Goal: Information Seeking & Learning: Find specific fact

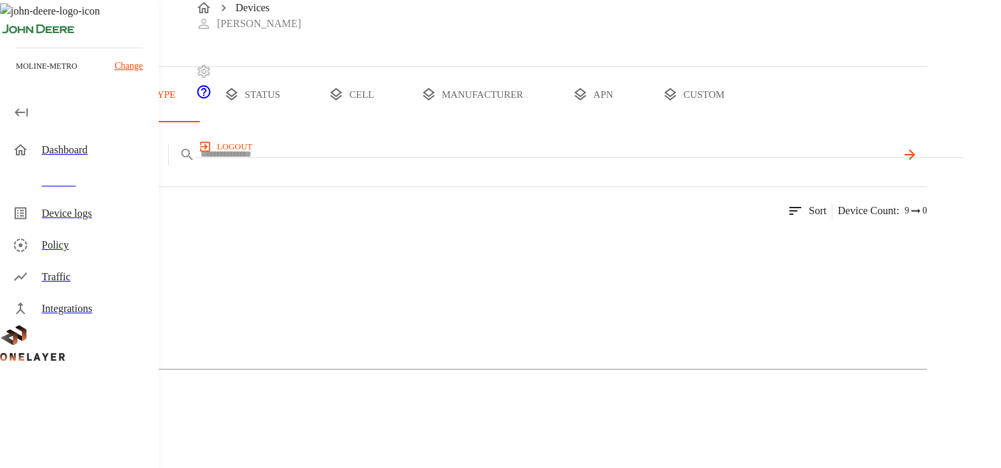
click at [411, 164] on input "text" at bounding box center [547, 154] width 695 height 19
paste input "**********"
type input "**********"
click at [917, 163] on icon at bounding box center [909, 155] width 16 height 16
click at [26, 246] on img at bounding box center [26, 246] width 0 height 0
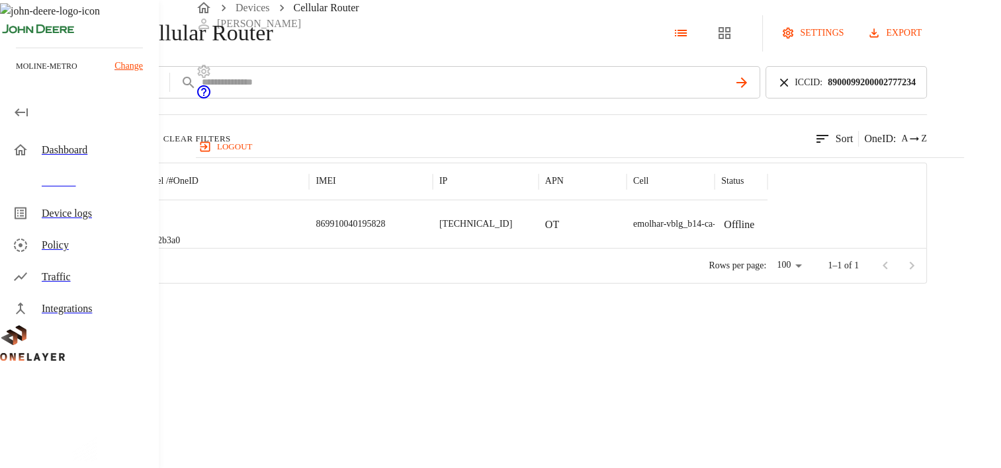
click at [103, 231] on img "MultiTech" at bounding box center [78, 224] width 49 height 13
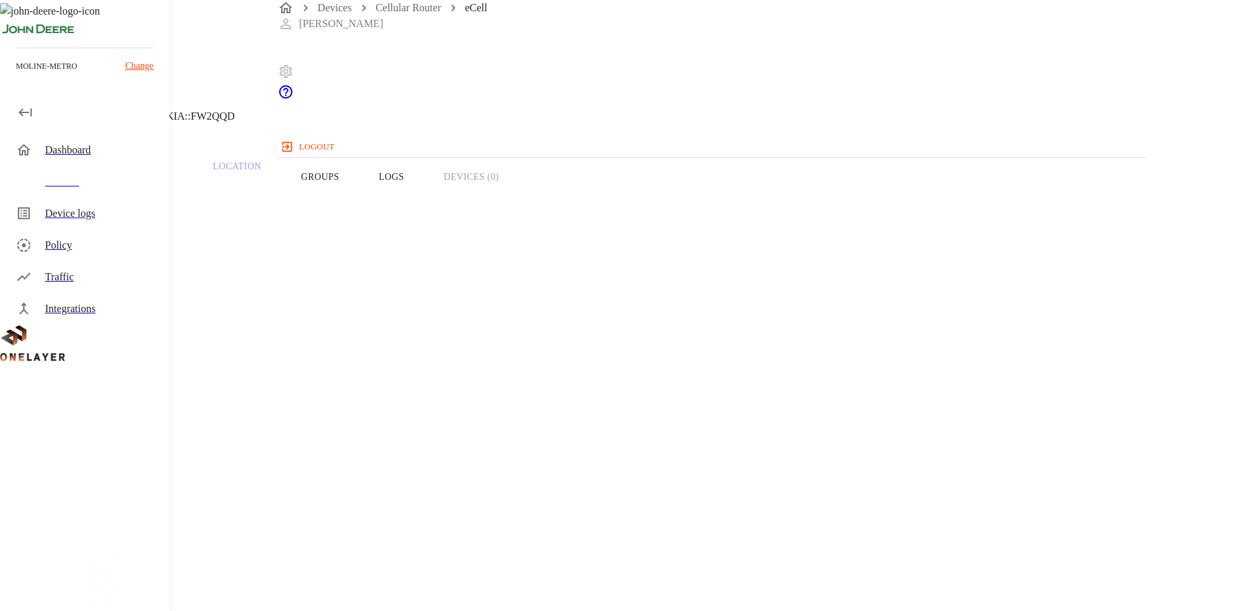
drag, startPoint x: 812, startPoint y: 343, endPoint x: 693, endPoint y: 338, distance: 118.5
drag, startPoint x: 782, startPoint y: 319, endPoint x: 719, endPoint y: 317, distance: 63.5
copy span "D570120R_IR"
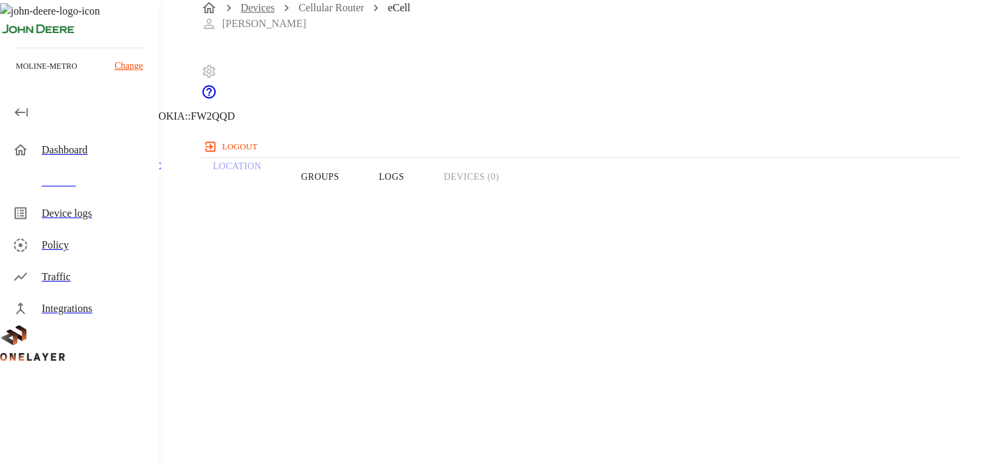
click at [245, 13] on link "Devices" at bounding box center [258, 7] width 34 height 11
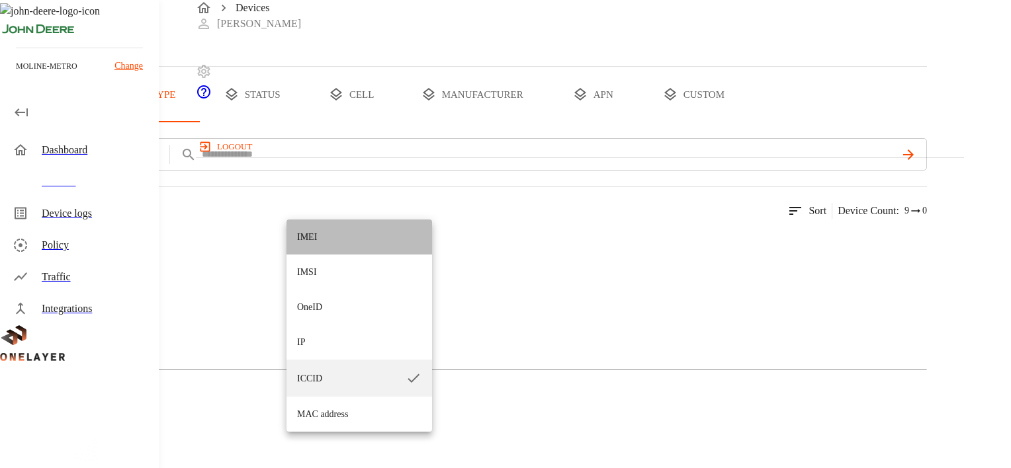
click at [320, 235] on li "IMEI" at bounding box center [359, 237] width 146 height 35
type input "****"
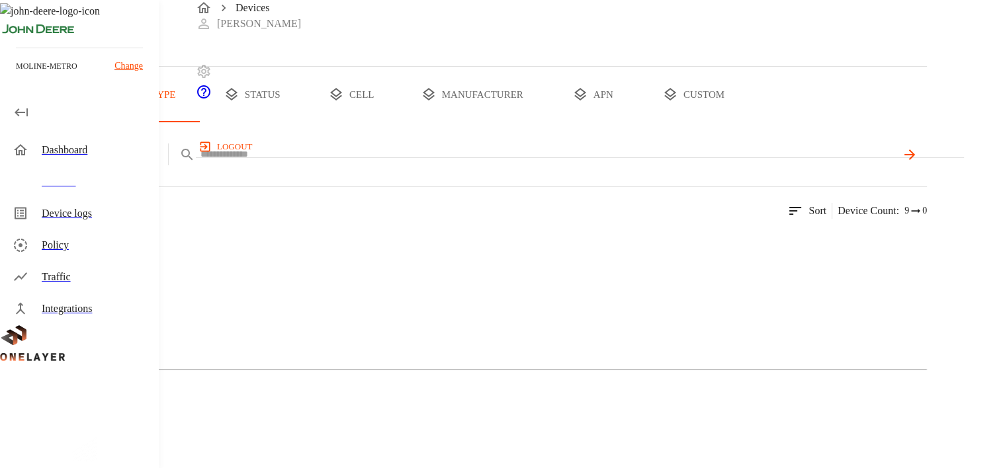
click at [425, 164] on input "text" at bounding box center [547, 154] width 695 height 19
paste input "**********"
type input "**********"
click at [917, 163] on icon at bounding box center [909, 155] width 16 height 16
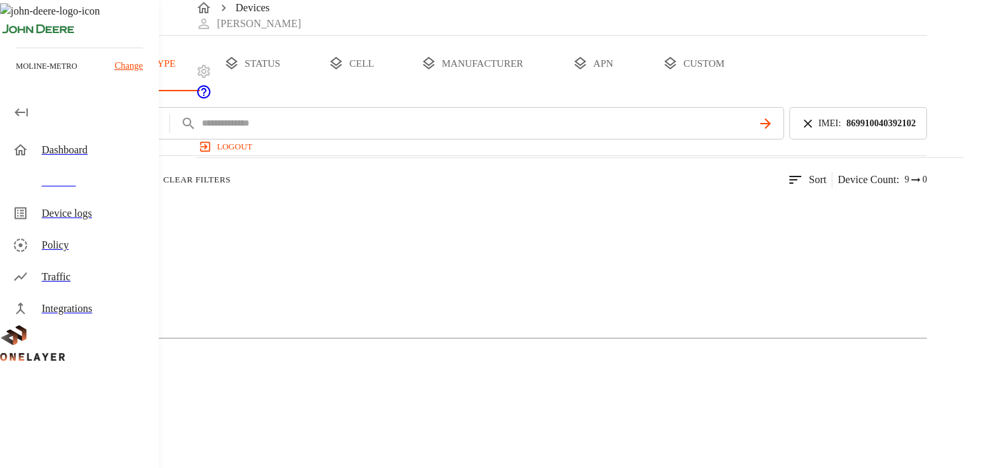
scroll to position [10, 0]
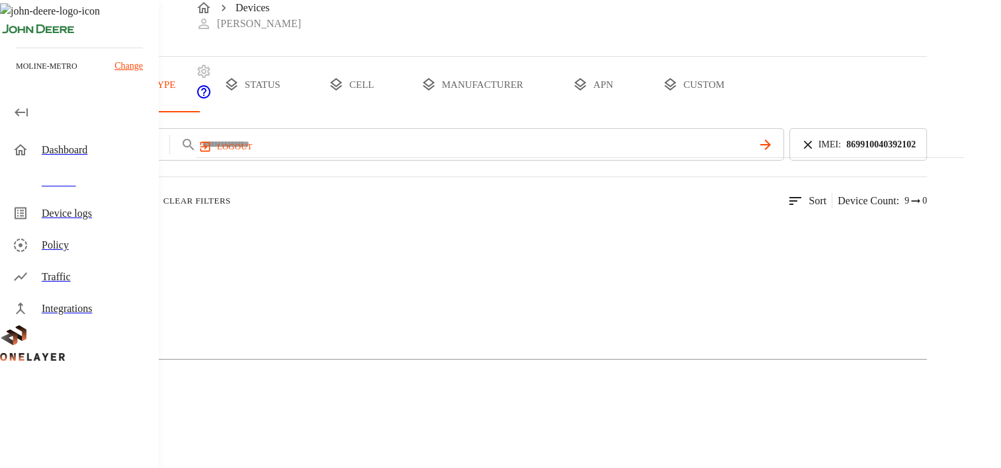
click at [815, 152] on icon at bounding box center [807, 145] width 15 height 15
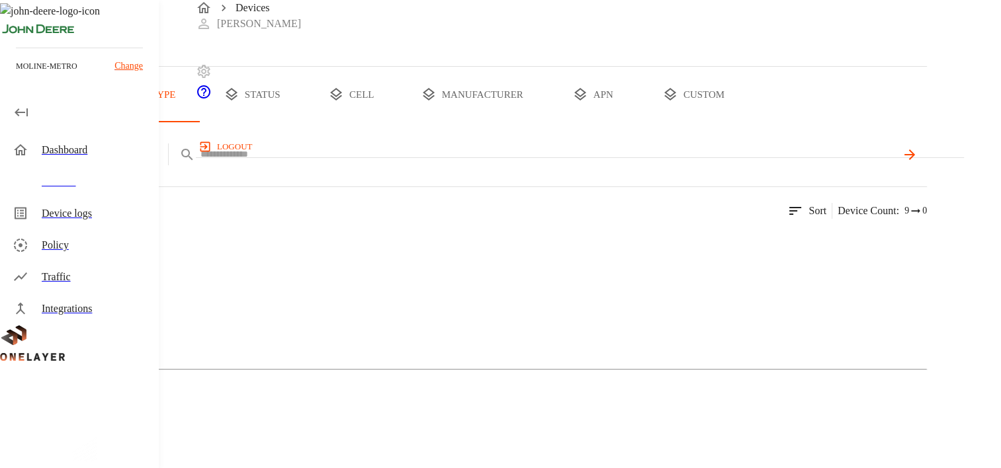
click at [592, 164] on input "text" at bounding box center [547, 154] width 695 height 19
paste input "**********"
type input "**********"
click at [917, 163] on icon at bounding box center [909, 155] width 16 height 16
click at [103, 251] on img at bounding box center [64, 243] width 76 height 16
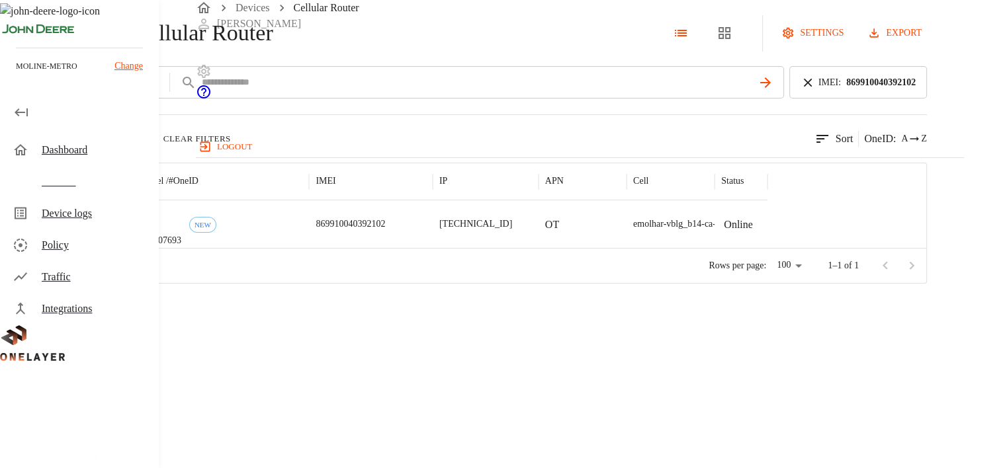
click at [103, 231] on img "MultiTech" at bounding box center [78, 224] width 49 height 13
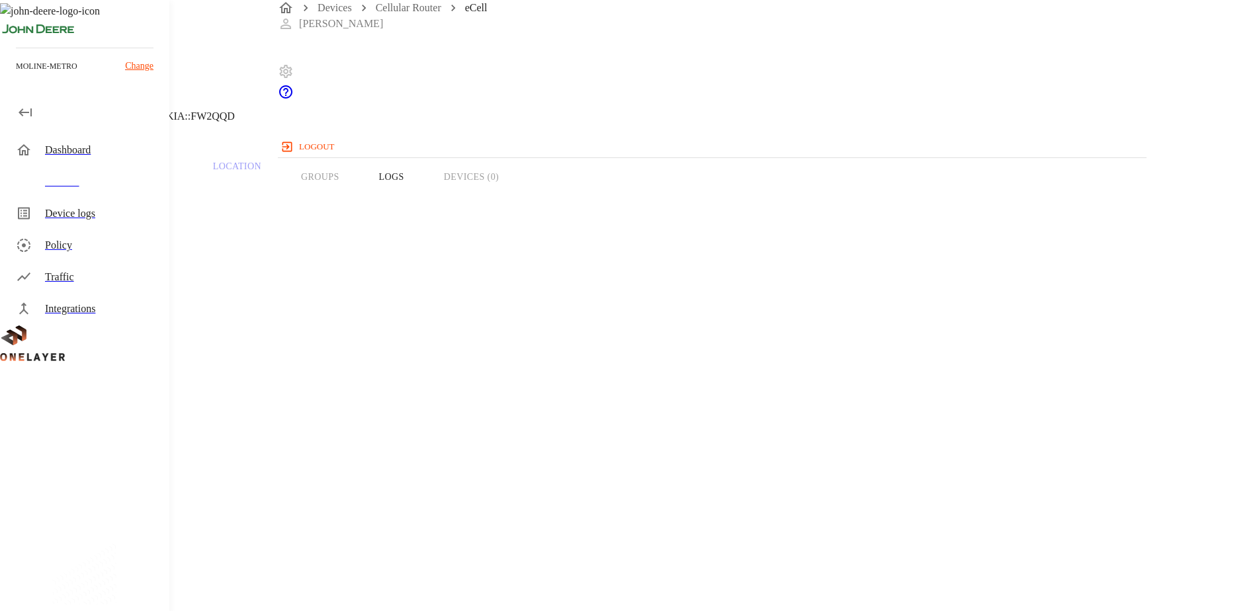
click at [16, 75] on icon at bounding box center [8, 68] width 16 height 16
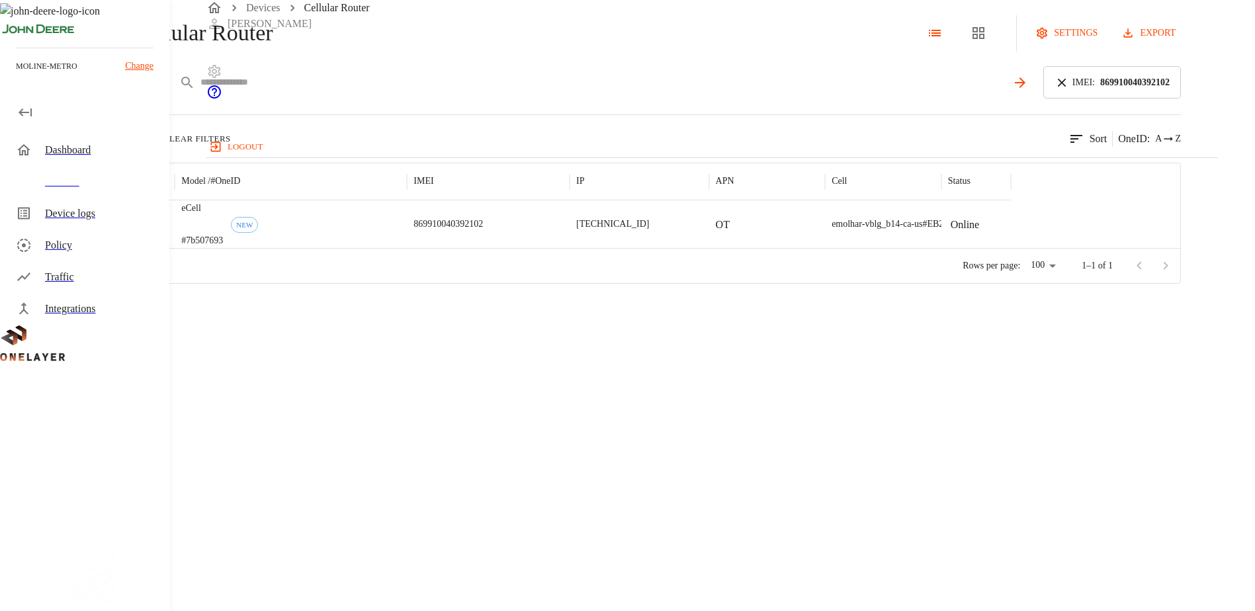
click at [456, 92] on input "text" at bounding box center [603, 82] width 806 height 19
paste input "**********"
type input "**********"
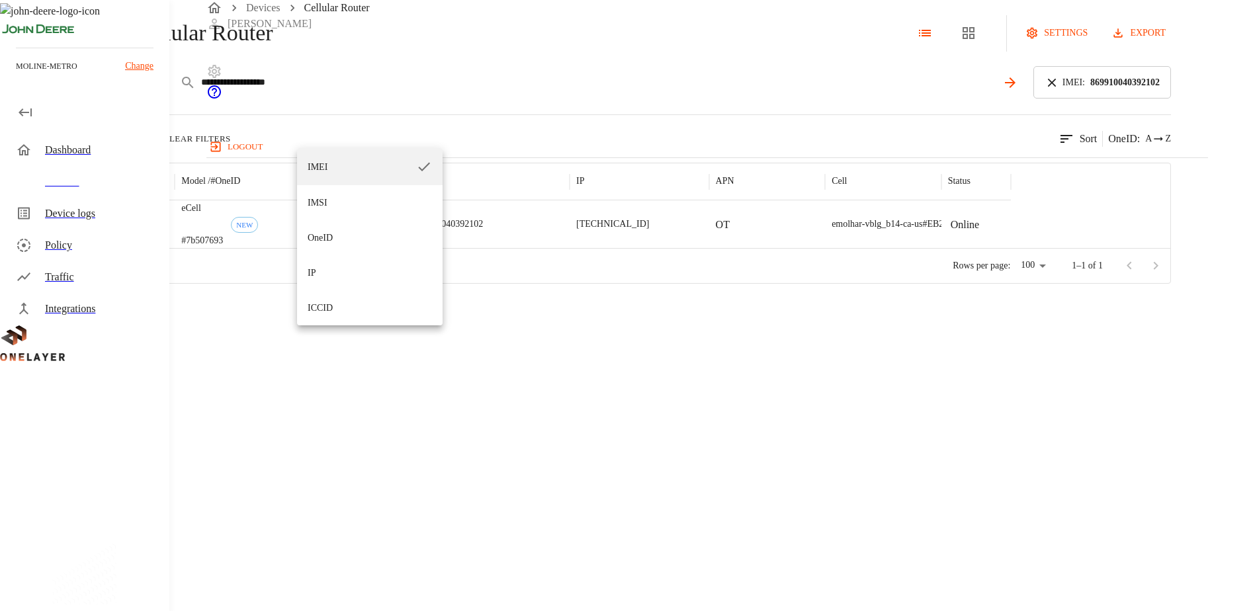
click at [339, 132] on body "**********" at bounding box center [627, 142] width 1255 height 284
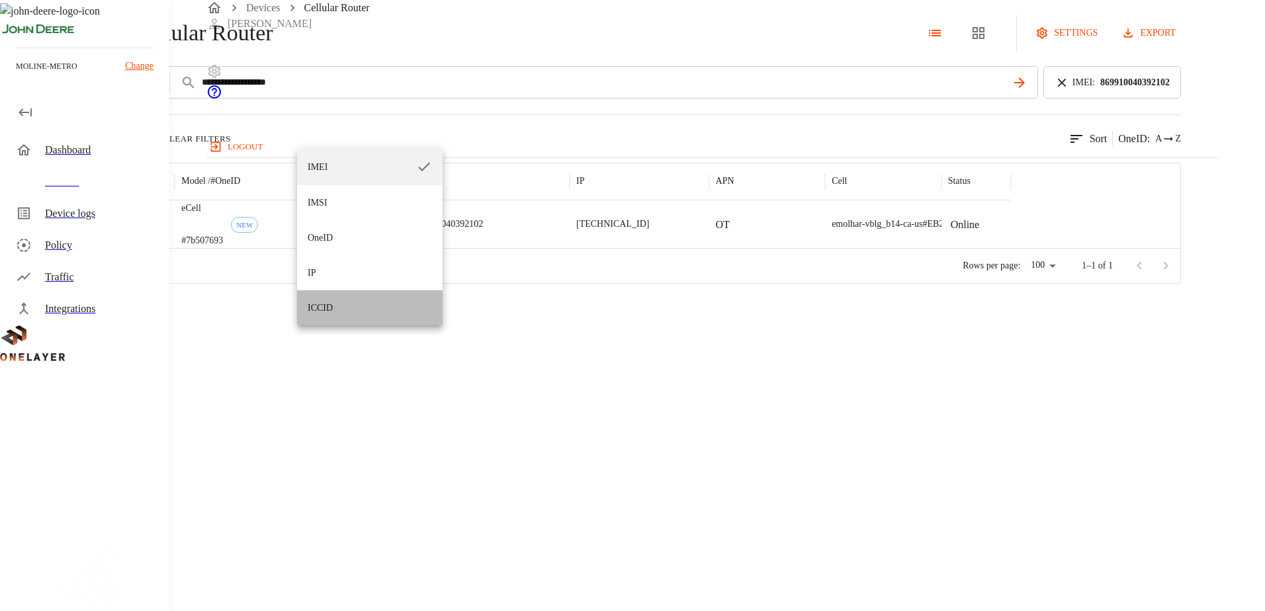
drag, startPoint x: 329, startPoint y: 305, endPoint x: 462, endPoint y: 265, distance: 139.4
click at [329, 306] on li "ICCID" at bounding box center [370, 307] width 146 height 35
type input "*****"
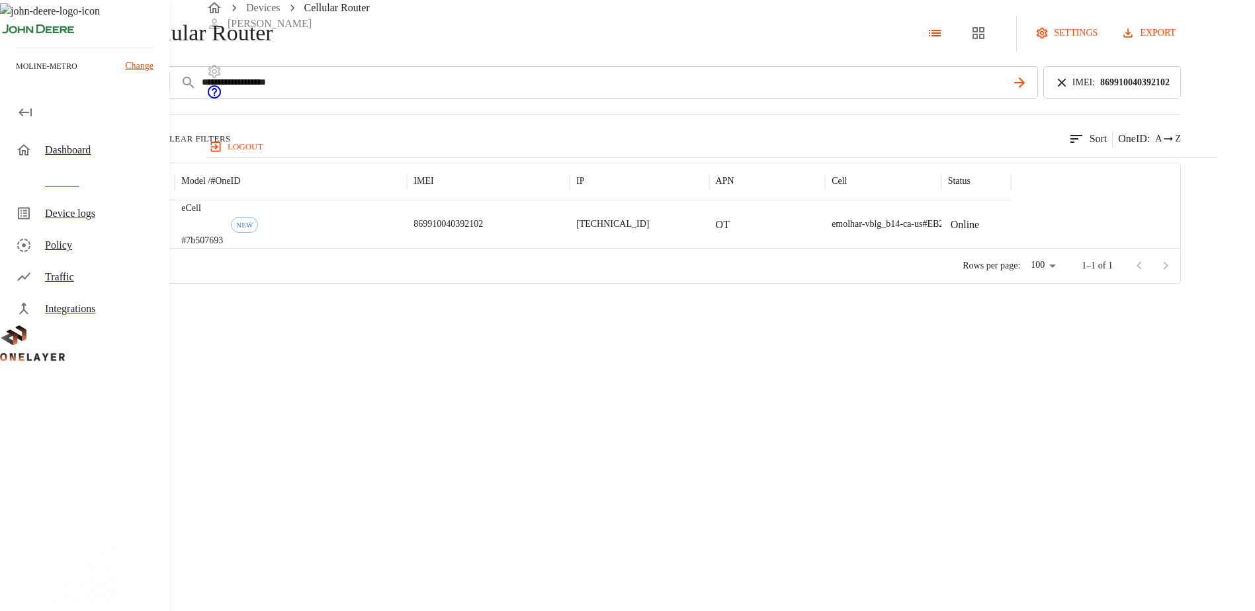
click at [1065, 86] on icon at bounding box center [1062, 82] width 8 height 8
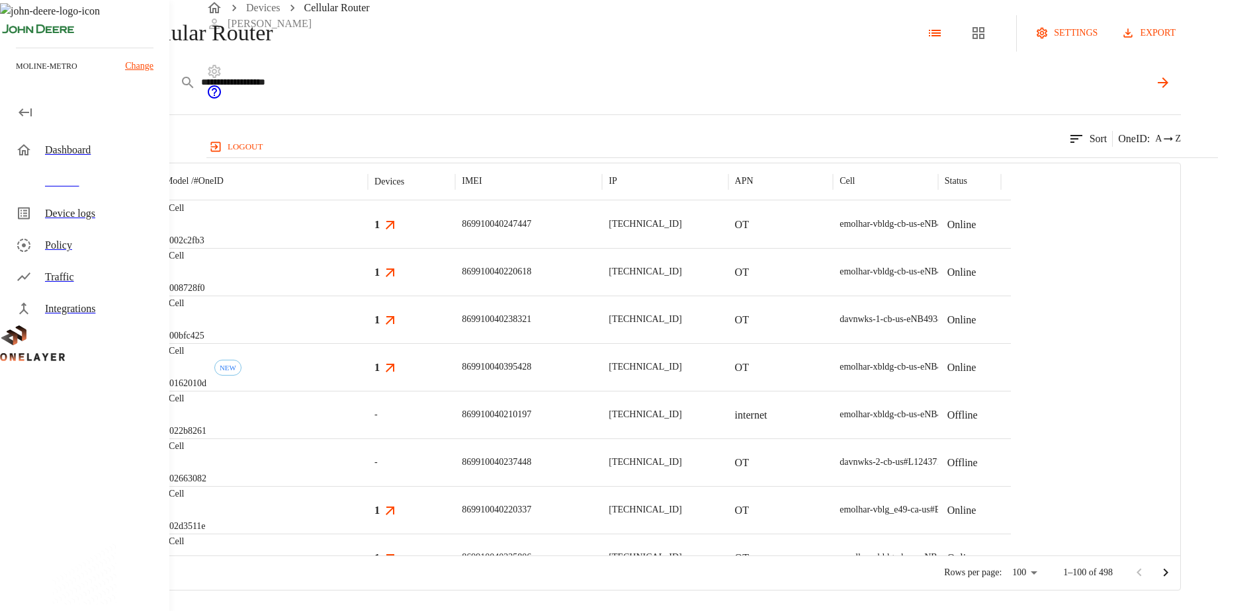
click at [687, 99] on div "**********" at bounding box center [637, 82] width 1085 height 32
click at [1171, 91] on icon at bounding box center [1163, 83] width 16 height 16
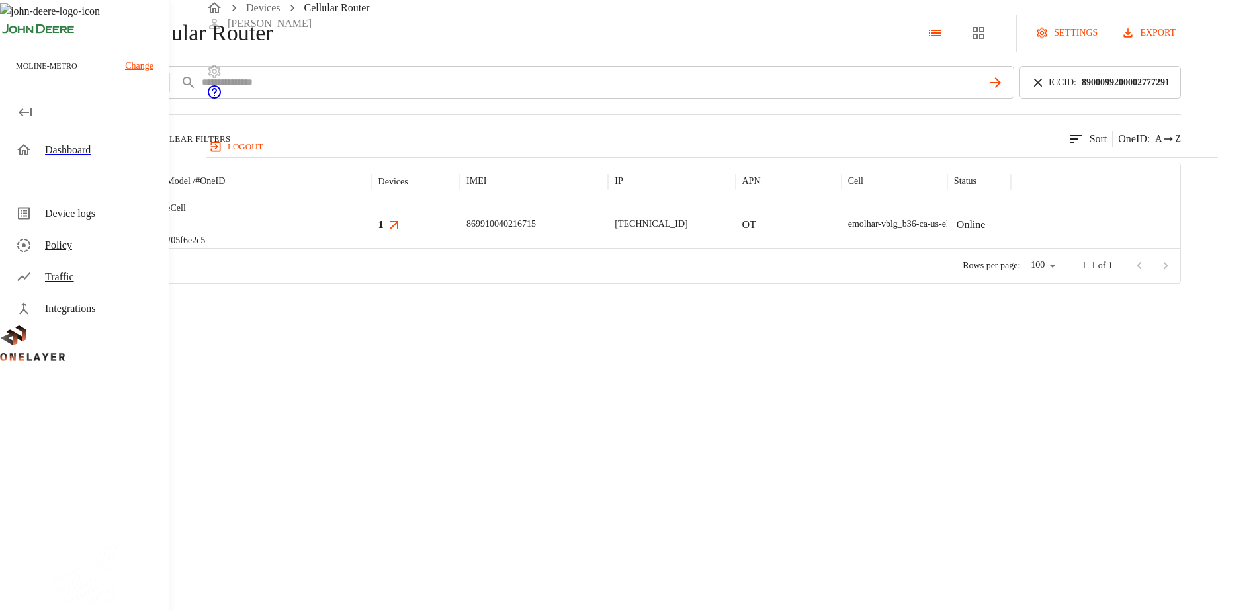
click at [159, 248] on div at bounding box center [108, 224] width 103 height 48
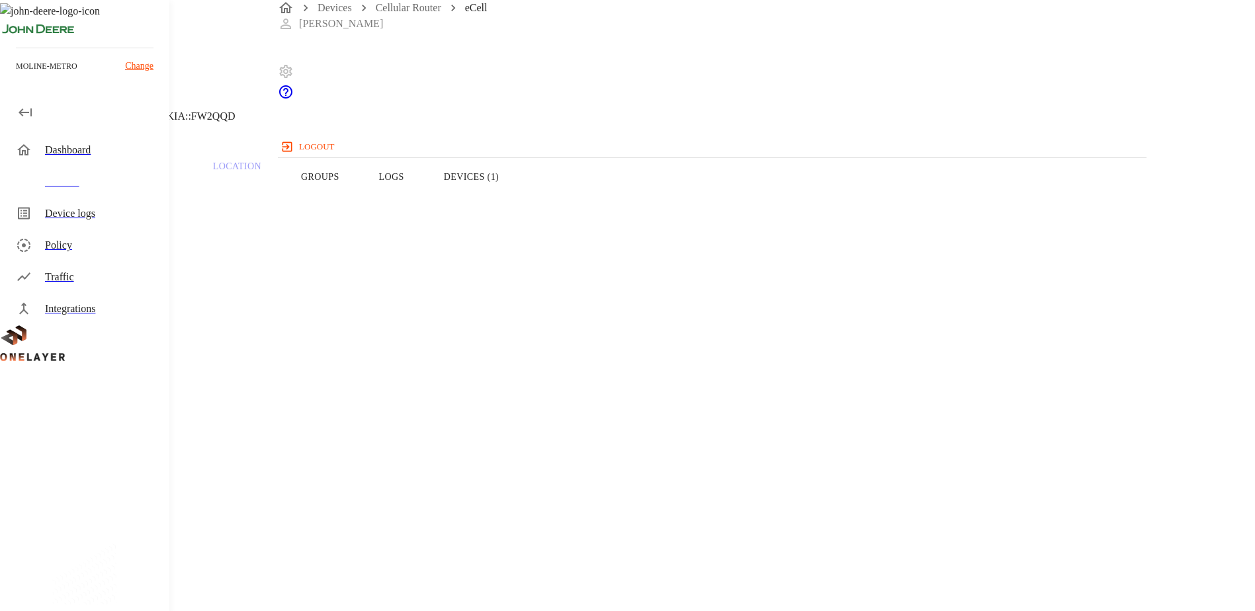
drag, startPoint x: 519, startPoint y: 360, endPoint x: 425, endPoint y: 360, distance: 94.6
click at [425, 492] on section "IMEI: [TECHNICAL_ID]" at bounding box center [502, 513] width 940 height 42
copy section "869910040216715"
click at [544, 545] on section "OS Name: Linux" at bounding box center [502, 566] width 940 height 42
drag, startPoint x: 432, startPoint y: 358, endPoint x: 515, endPoint y: 364, distance: 82.9
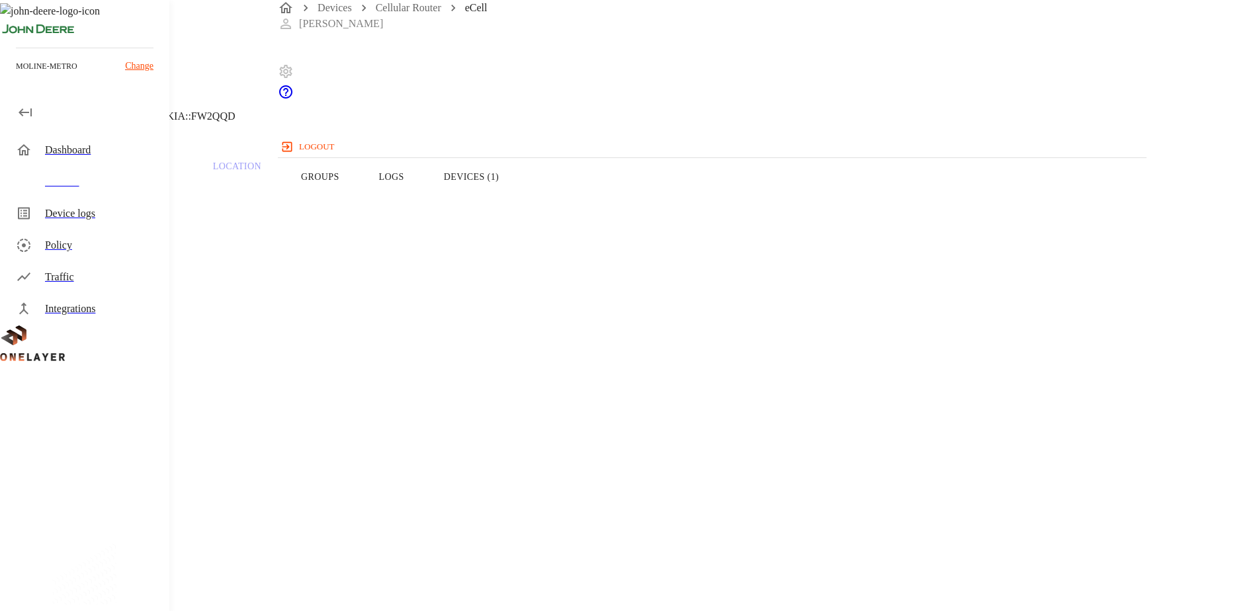
click at [515, 492] on section "IMEI: [TECHNICAL_ID]" at bounding box center [502, 513] width 940 height 42
copy span "869910040216715"
click at [519, 198] on button "Devices (1)" at bounding box center [471, 177] width 95 height 84
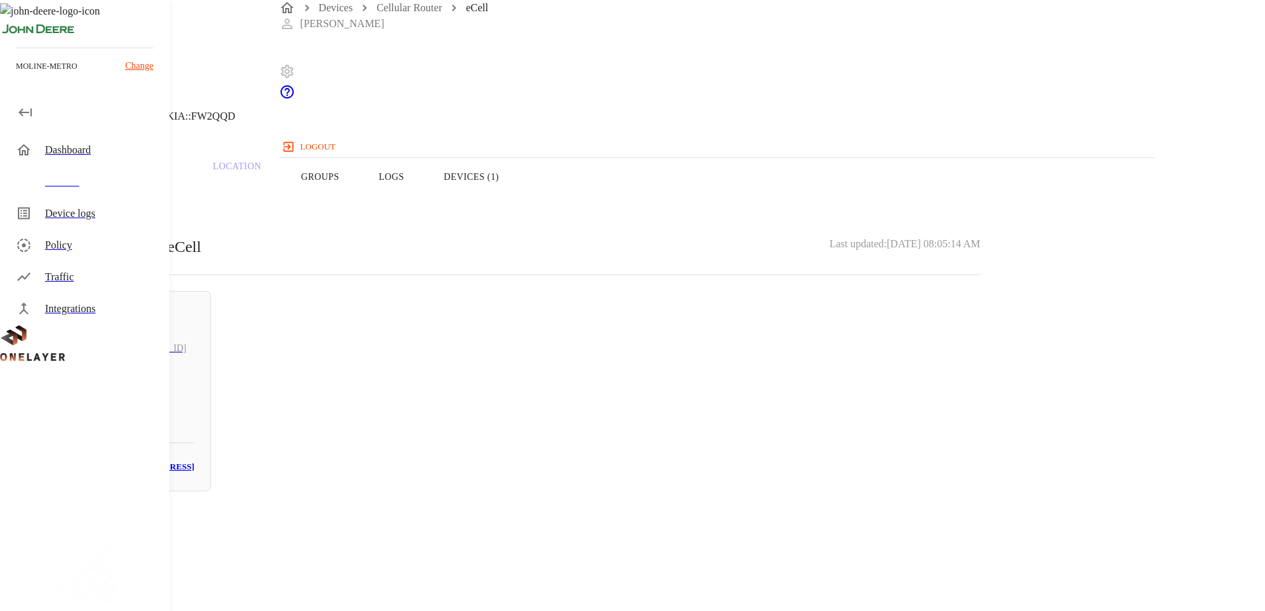
click at [194, 390] on h5 "N/A" at bounding box center [121, 395] width 146 height 21
drag, startPoint x: 786, startPoint y: 253, endPoint x: 706, endPoint y: 253, distance: 79.4
click at [706, 537] on section "MAC address: [MAC_ADDRESS]" at bounding box center [506, 558] width 948 height 42
copy p "[MAC_ADDRESS]"
click at [16, 75] on icon at bounding box center [8, 68] width 16 height 16
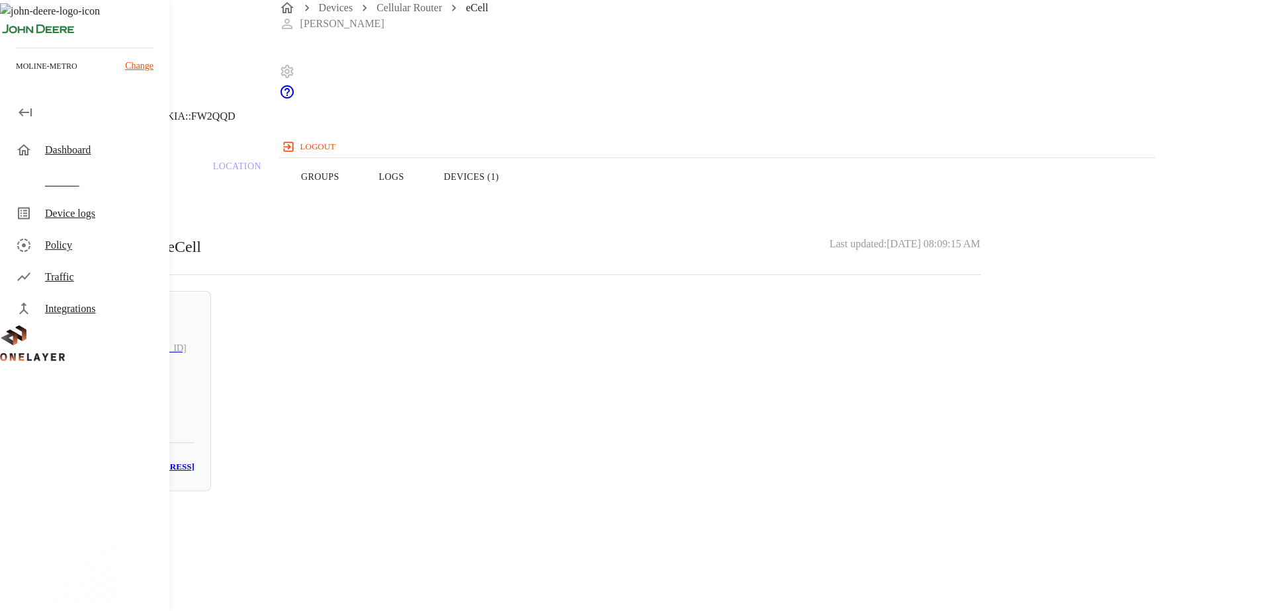
click at [91, 198] on button "Overview" at bounding box center [45, 177] width 91 height 84
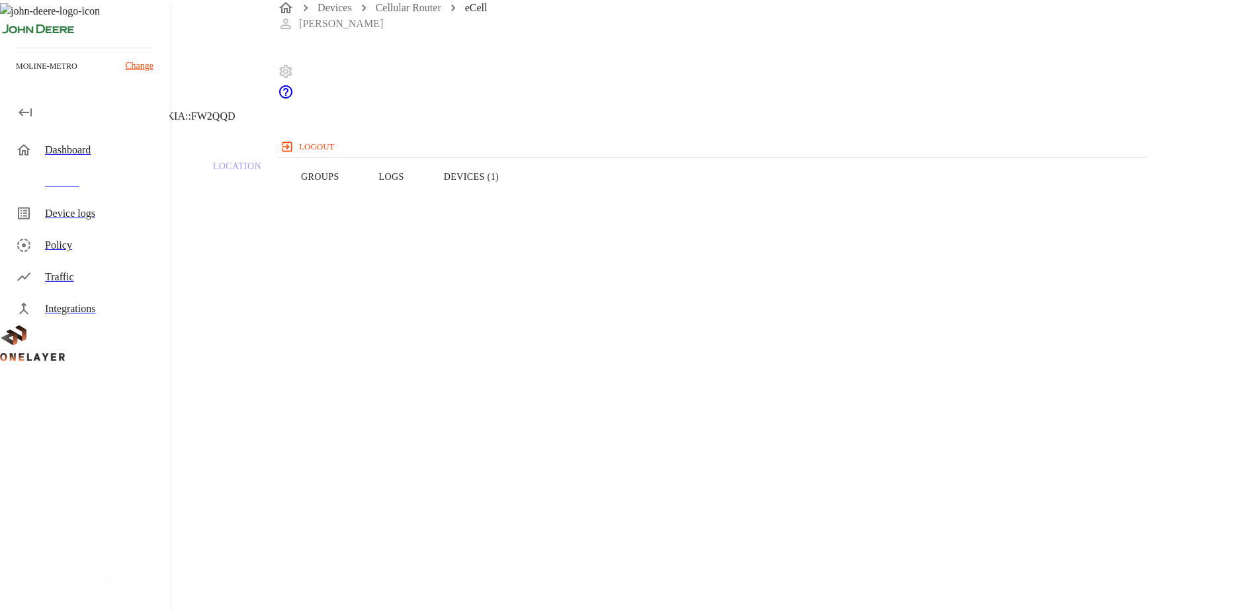
click at [424, 203] on button "Logs" at bounding box center [391, 177] width 65 height 84
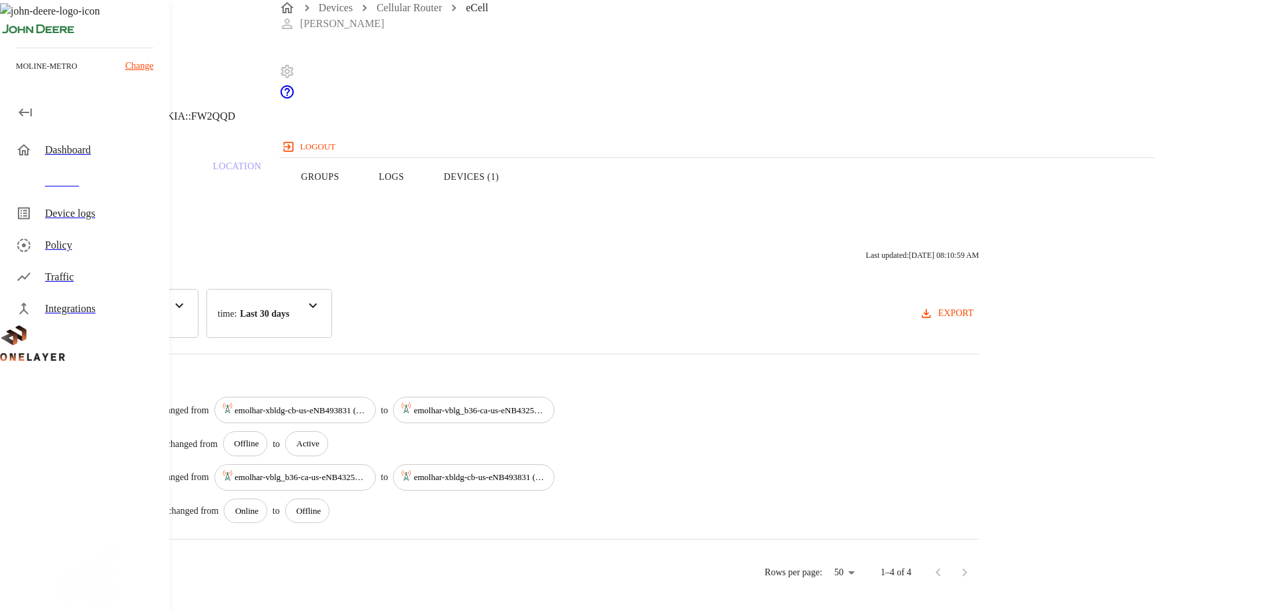
click at [332, 298] on div "time : Last 30 days" at bounding box center [269, 313] width 126 height 49
click at [837, 285] on div "Activity Logs Last updated: [DATE] 08:10:59 AM category : All Status Cell time …" at bounding box center [506, 290] width 946 height 95
click at [519, 200] on button "Devices (1)" at bounding box center [471, 177] width 95 height 84
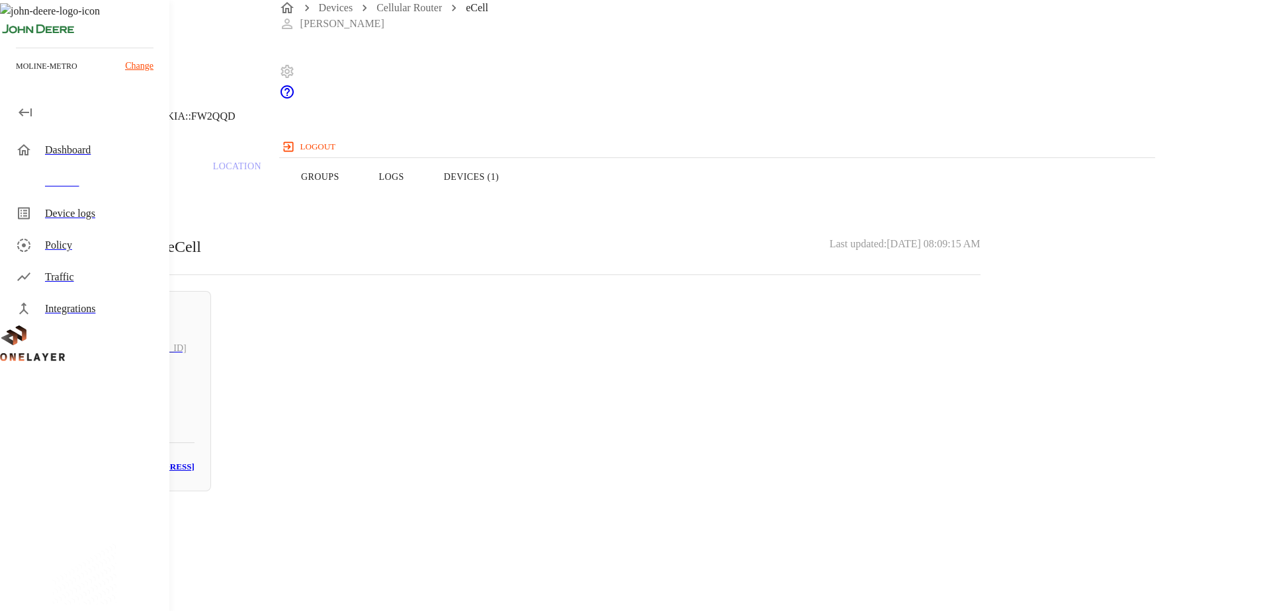
click at [91, 204] on button "Overview" at bounding box center [45, 177] width 91 height 84
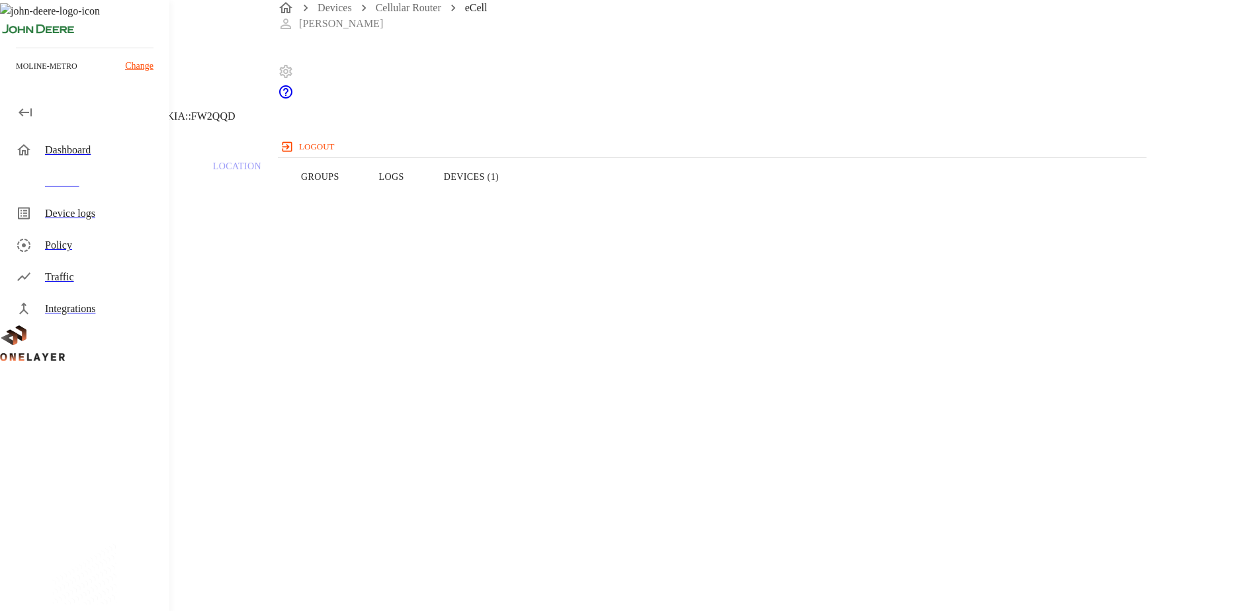
click at [519, 200] on button "Devices (1)" at bounding box center [471, 177] width 95 height 84
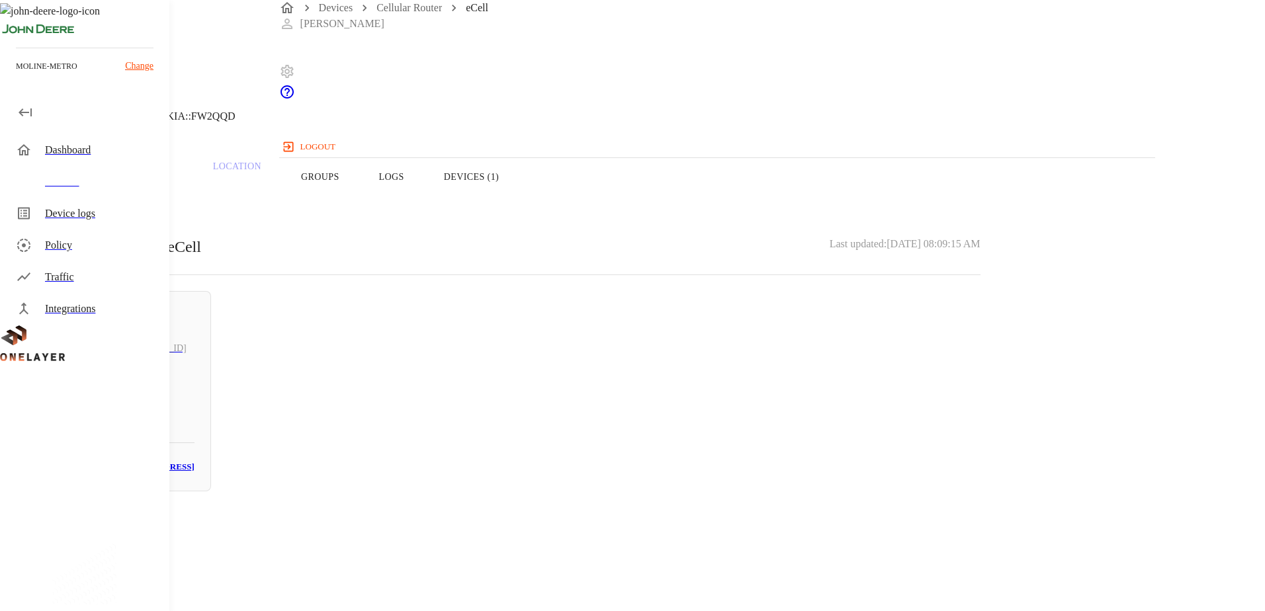
click at [91, 204] on button "Overview" at bounding box center [45, 177] width 91 height 84
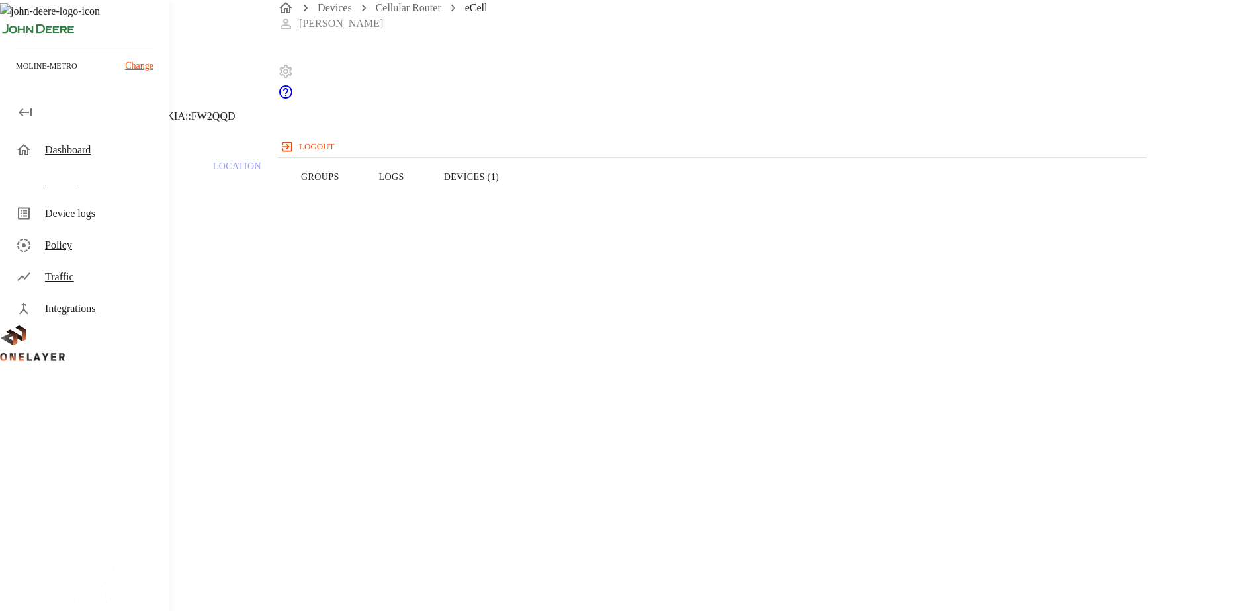
click at [519, 187] on button "Devices (1)" at bounding box center [471, 177] width 95 height 84
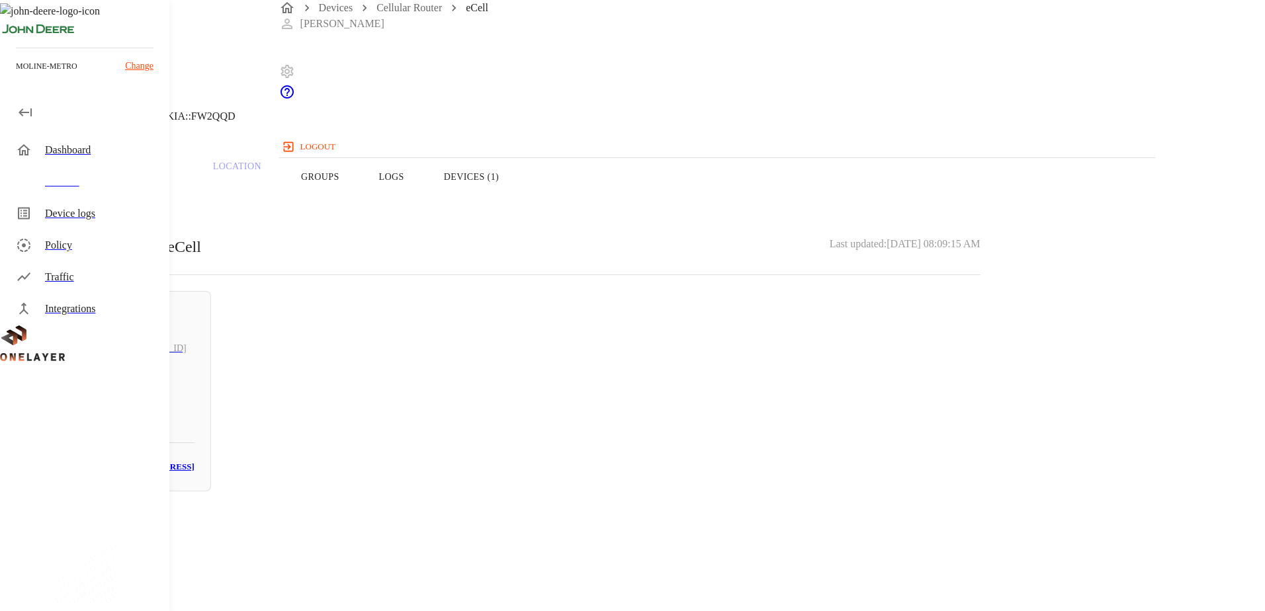
click at [91, 203] on button "Overview" at bounding box center [45, 177] width 91 height 84
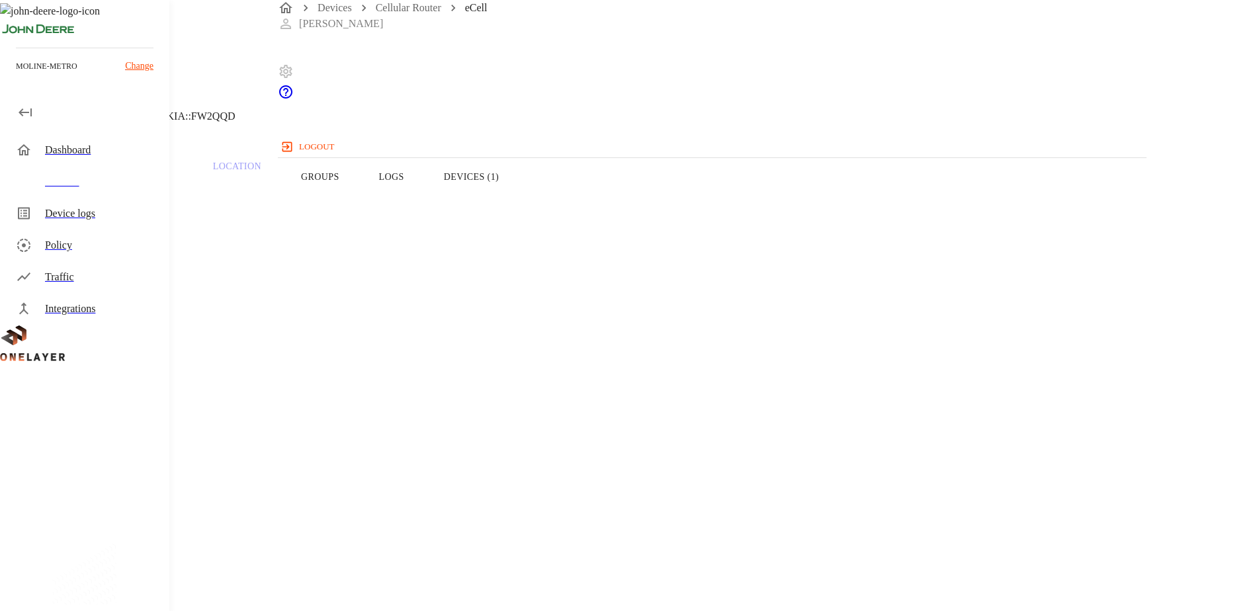
drag, startPoint x: 771, startPoint y: 250, endPoint x: 693, endPoint y: 255, distance: 78.2
click at [693, 598] on section "IP address: [TECHNICAL_ID]" at bounding box center [502, 619] width 940 height 42
drag, startPoint x: 802, startPoint y: 321, endPoint x: 722, endPoint y: 315, distance: 79.6
copy span "D928110L_QCX_IR"
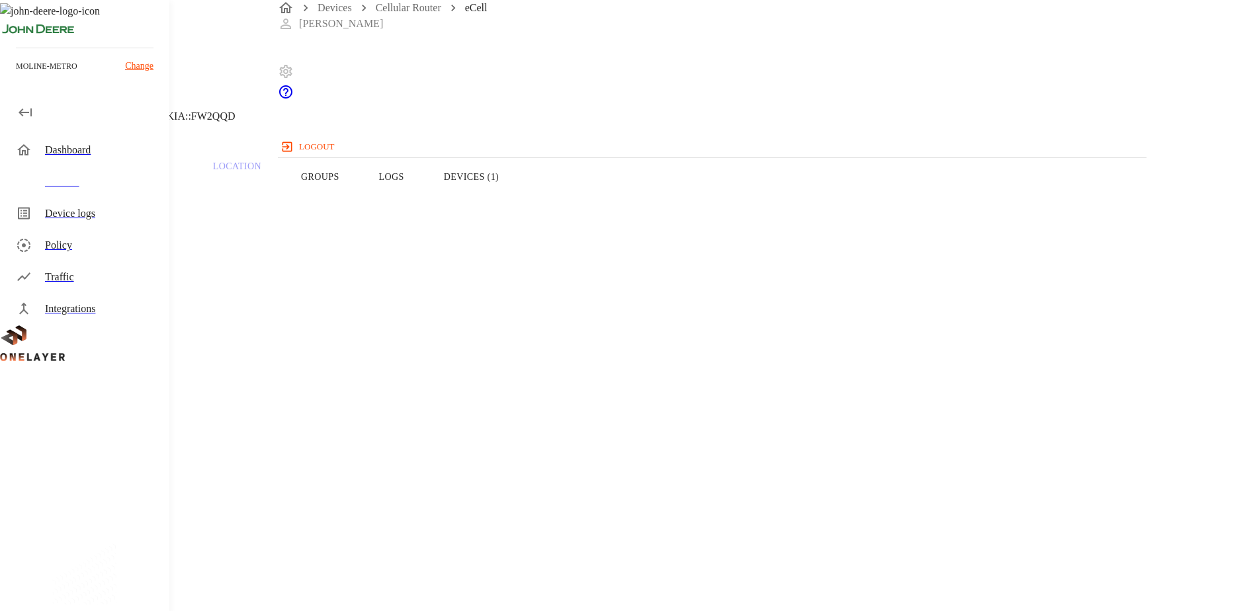
click at [16, 75] on icon at bounding box center [8, 68] width 16 height 16
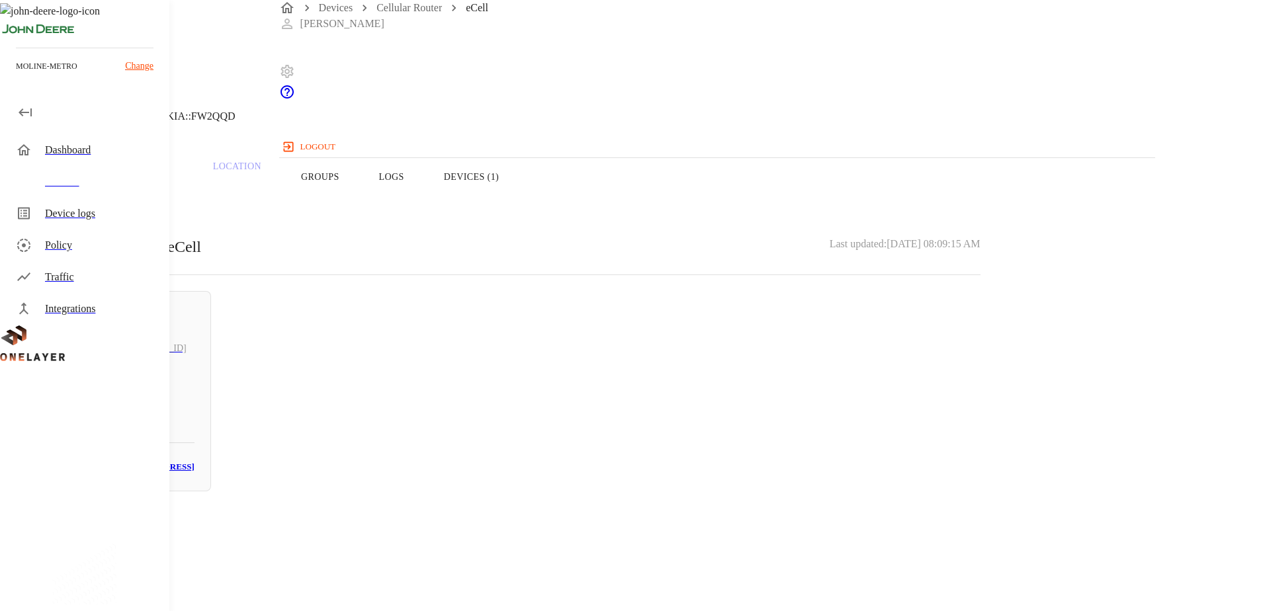
click at [16, 75] on icon at bounding box center [8, 68] width 16 height 16
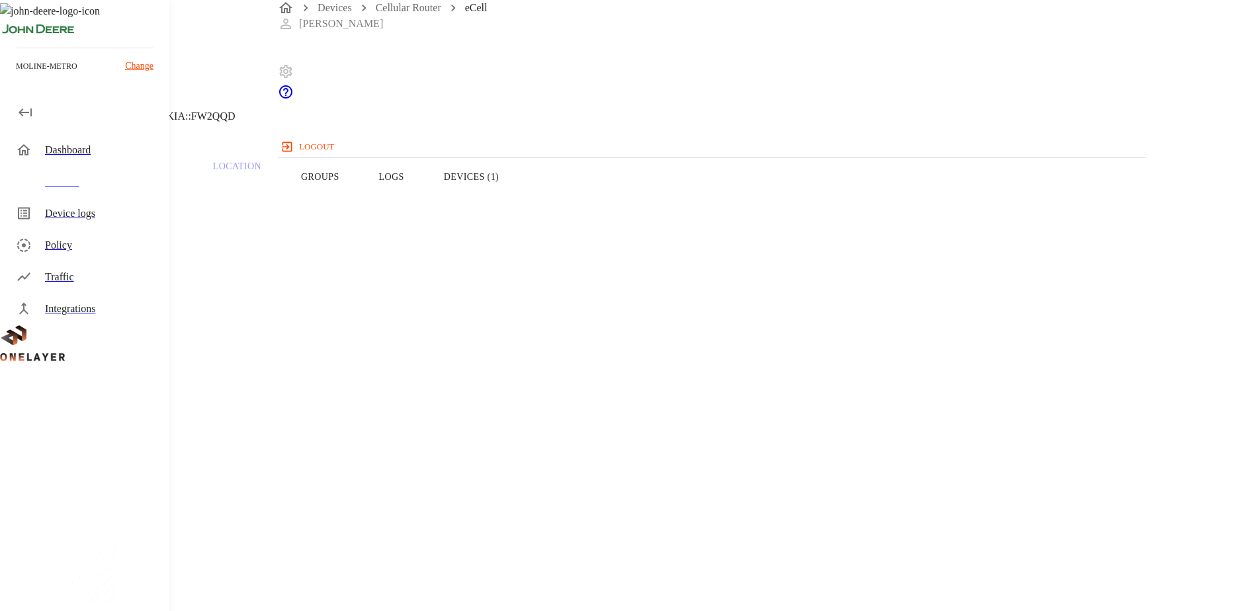
click at [16, 75] on icon at bounding box center [8, 68] width 16 height 16
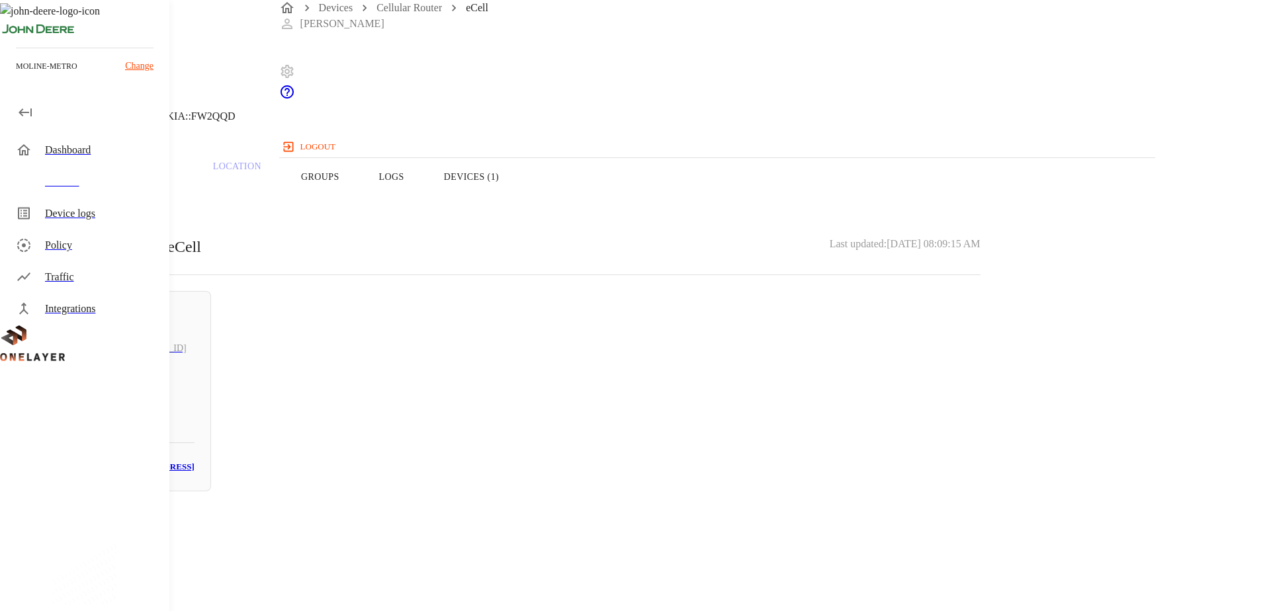
click at [16, 75] on icon at bounding box center [8, 68] width 16 height 16
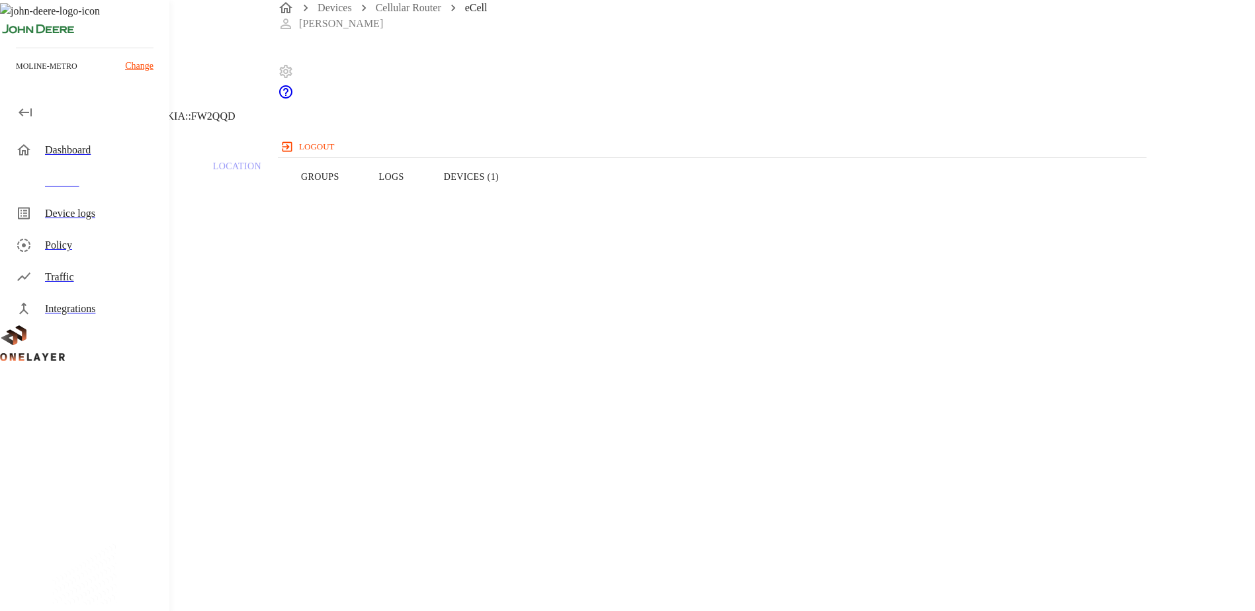
click at [16, 75] on icon at bounding box center [8, 68] width 16 height 16
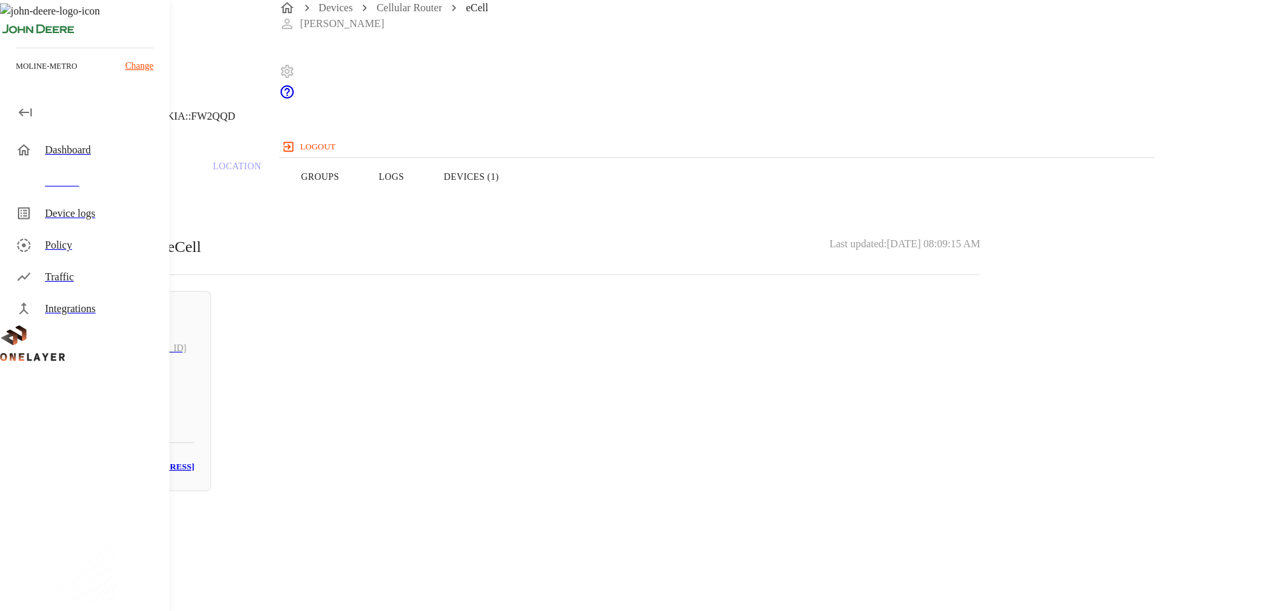
click at [16, 75] on icon at bounding box center [8, 68] width 16 height 16
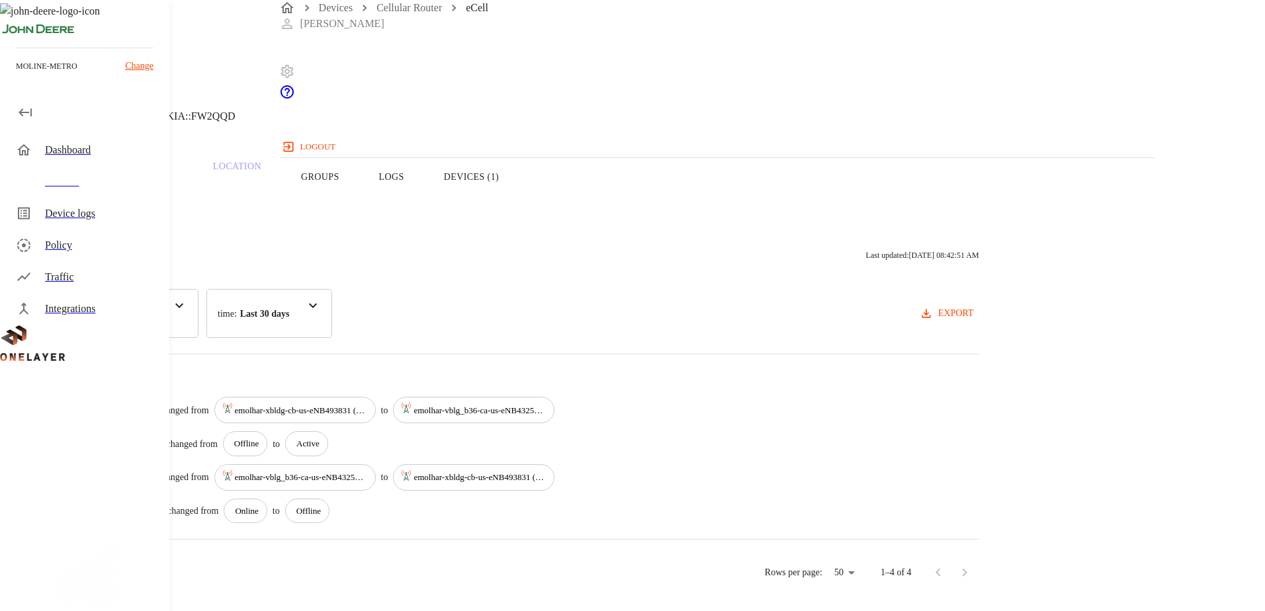
click at [16, 75] on icon at bounding box center [8, 68] width 16 height 16
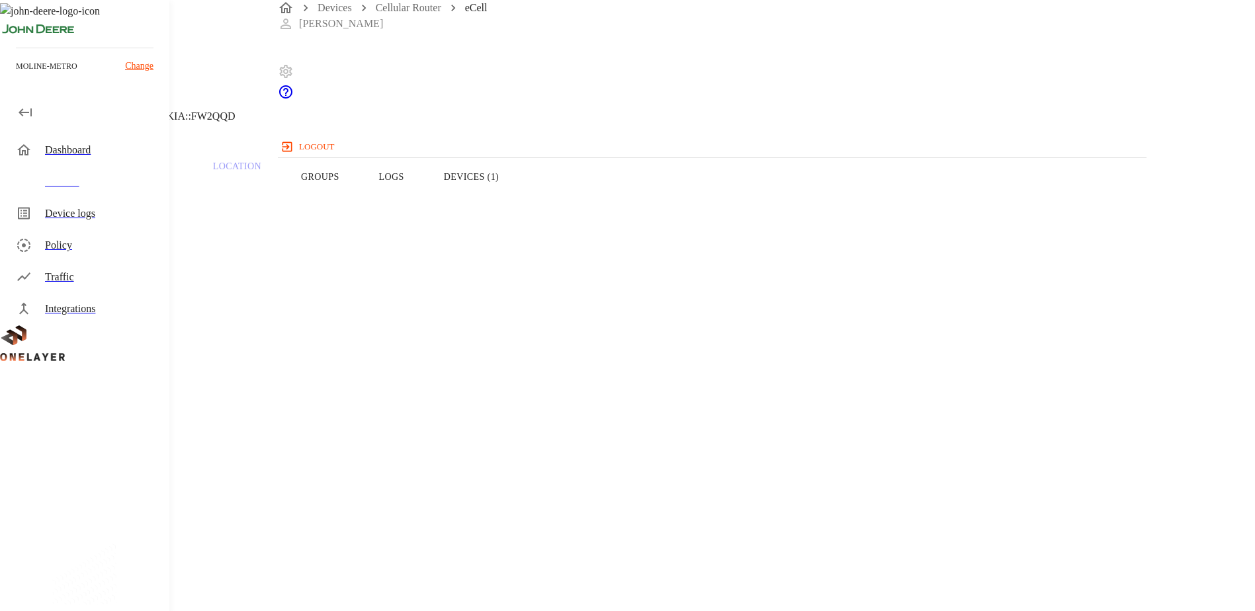
click at [16, 75] on icon at bounding box center [8, 68] width 16 height 16
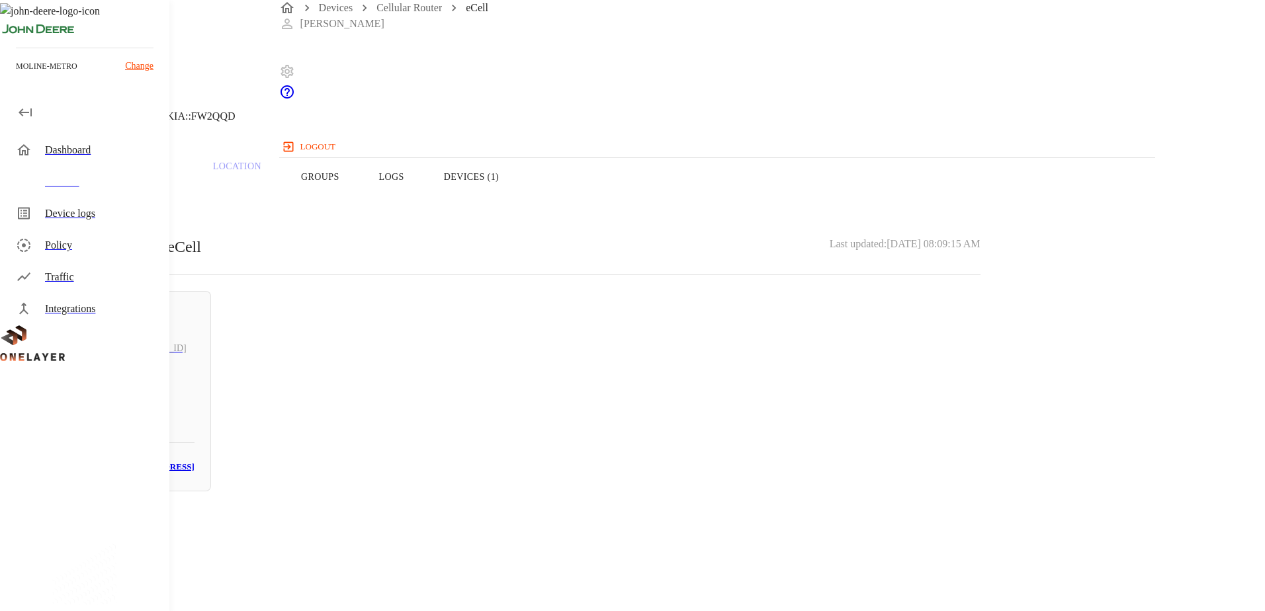
click at [74, 185] on div "Devices" at bounding box center [102, 182] width 114 height 16
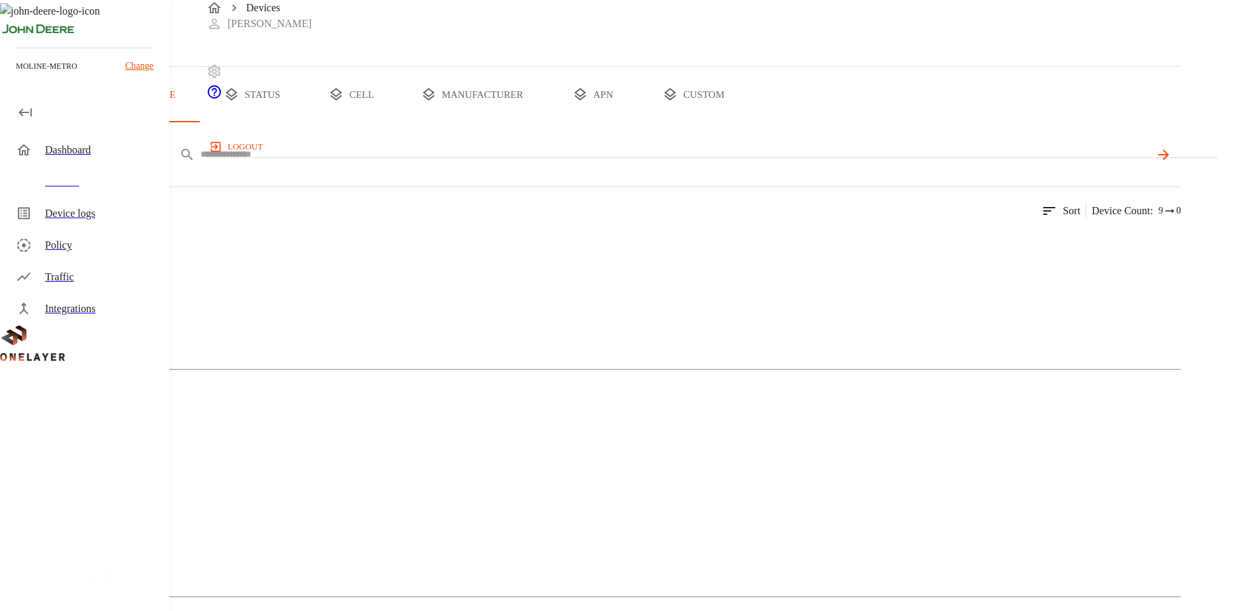
click at [475, 164] on input "text" at bounding box center [674, 154] width 949 height 19
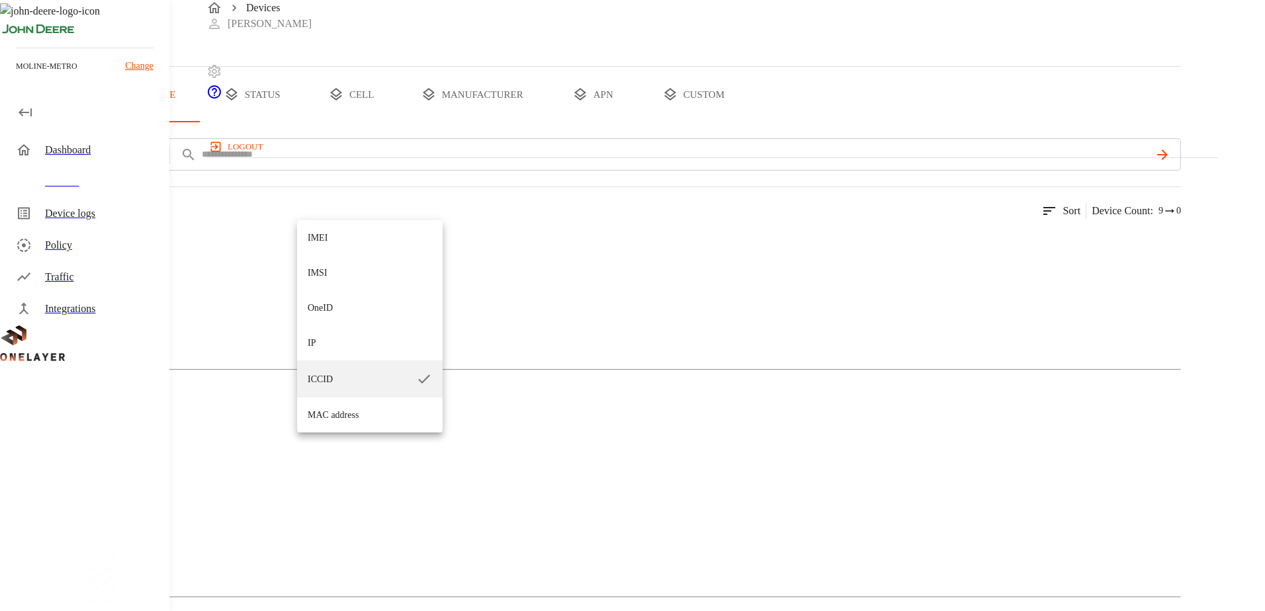
click at [323, 344] on li "IP" at bounding box center [370, 342] width 146 height 35
type input "**"
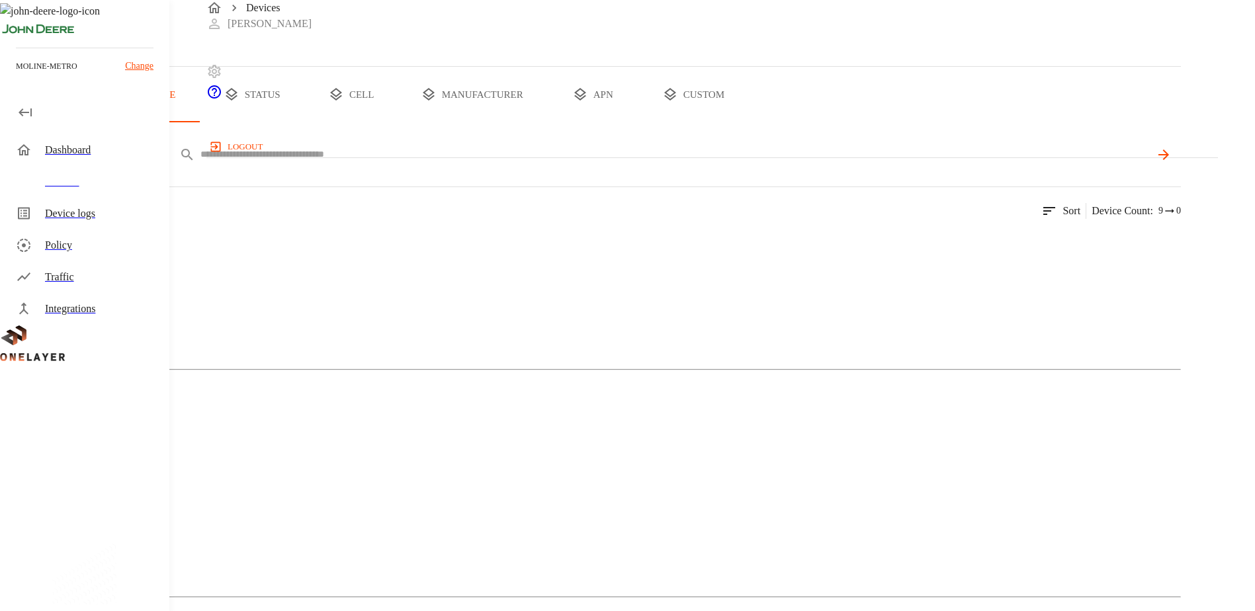
click at [464, 164] on input "text" at bounding box center [674, 154] width 949 height 19
type input "**********"
click at [299, 327] on div "Cellular Router" at bounding box center [590, 294] width 1181 height 66
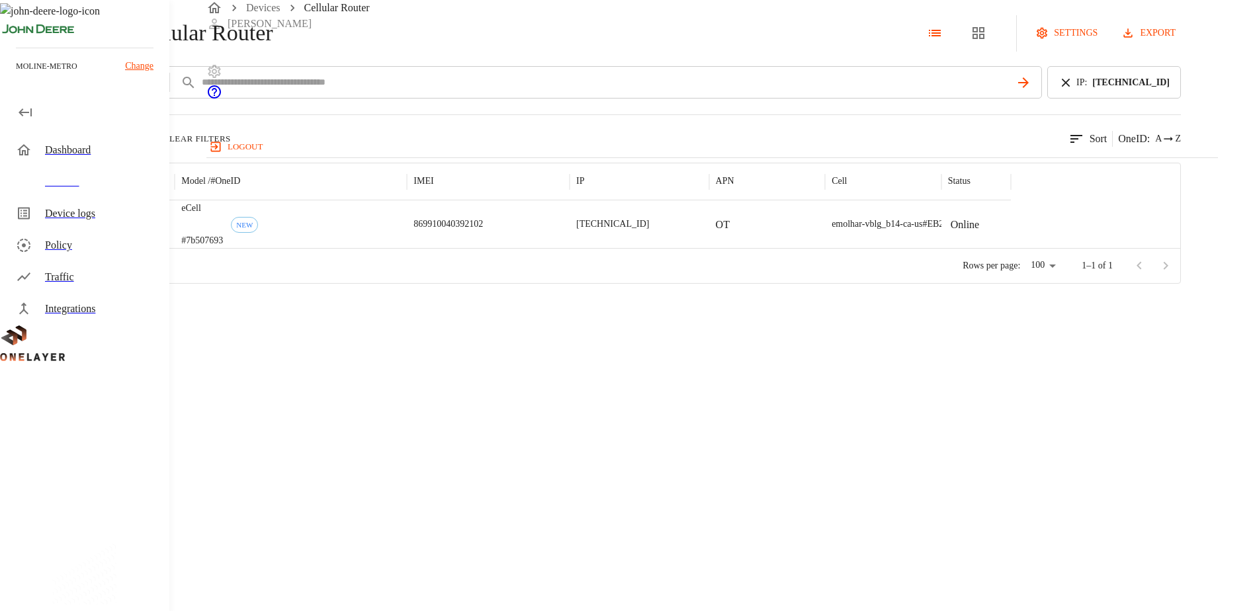
click at [118, 231] on img "MultiTech" at bounding box center [93, 224] width 49 height 13
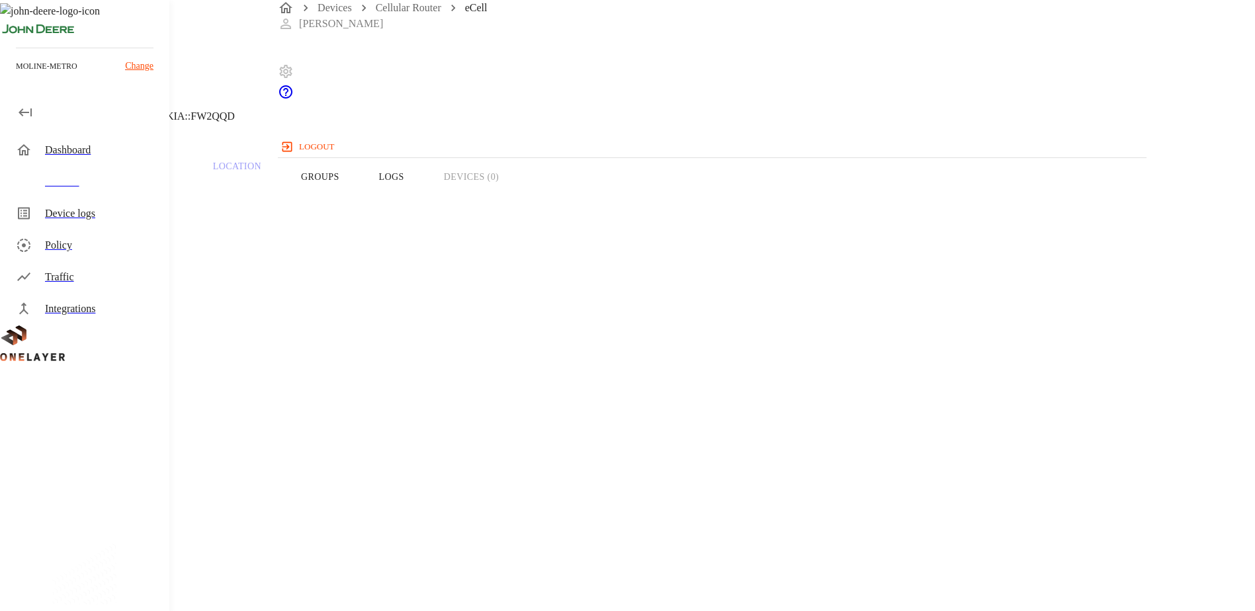
drag, startPoint x: 812, startPoint y: 346, endPoint x: 784, endPoint y: 344, distance: 28.5
drag, startPoint x: 784, startPoint y: 344, endPoint x: 741, endPoint y: 196, distance: 154.1
click at [741, 196] on div "Overview Traffic Location Groups Logs Devices (0)" at bounding box center [502, 177] width 1004 height 84
click at [743, 200] on div "Overview Traffic Location Groups Logs Devices (0)" at bounding box center [502, 177] width 1004 height 84
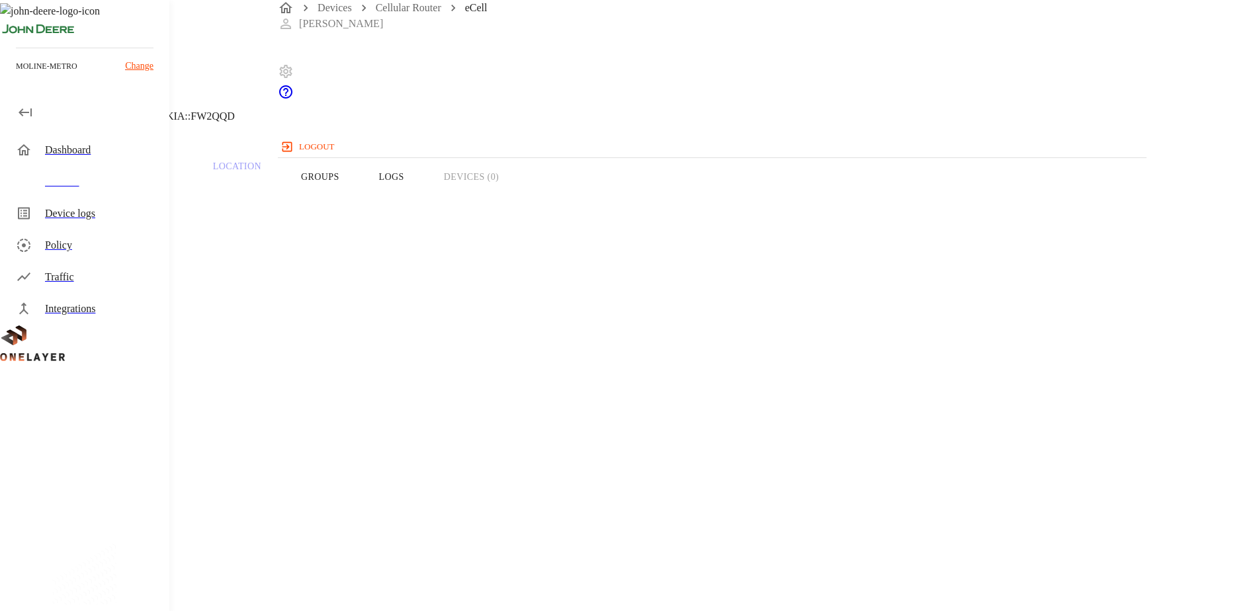
click at [424, 201] on button "Logs" at bounding box center [391, 177] width 65 height 84
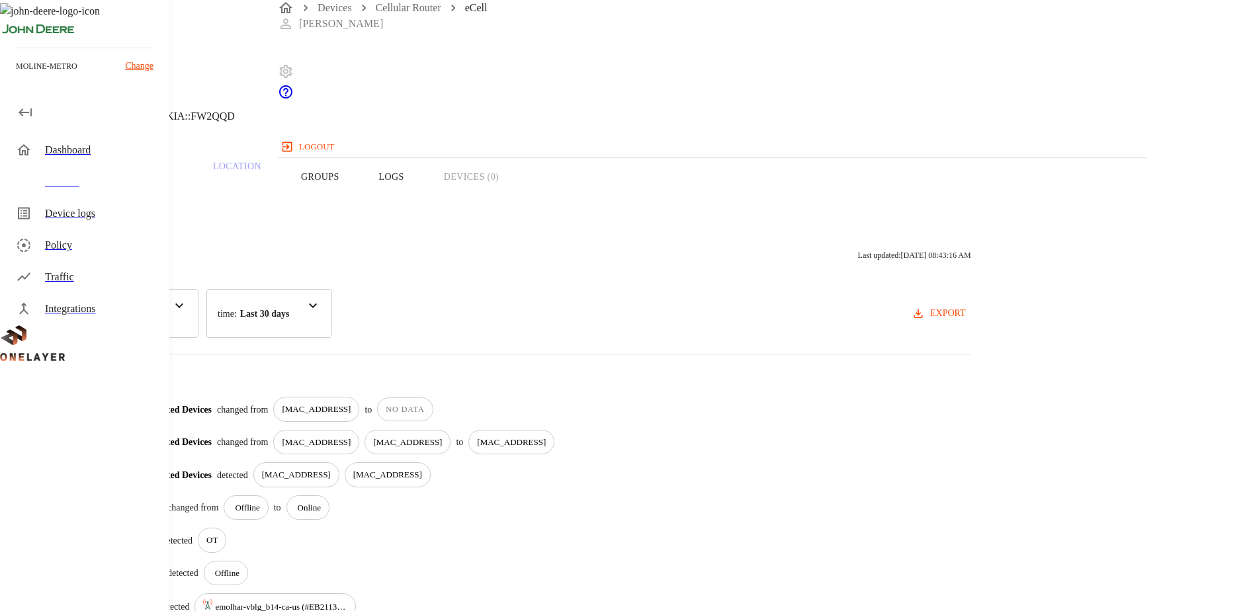
drag, startPoint x: 662, startPoint y: 396, endPoint x: 584, endPoint y: 395, distance: 78.1
click at [584, 397] on div "Connected Devices changed from [MAC_ADDRESS] to NO DATA" at bounding box center [554, 409] width 833 height 25
copy p "[MAC_ADDRESS]"
click at [16, 75] on icon at bounding box center [8, 68] width 16 height 16
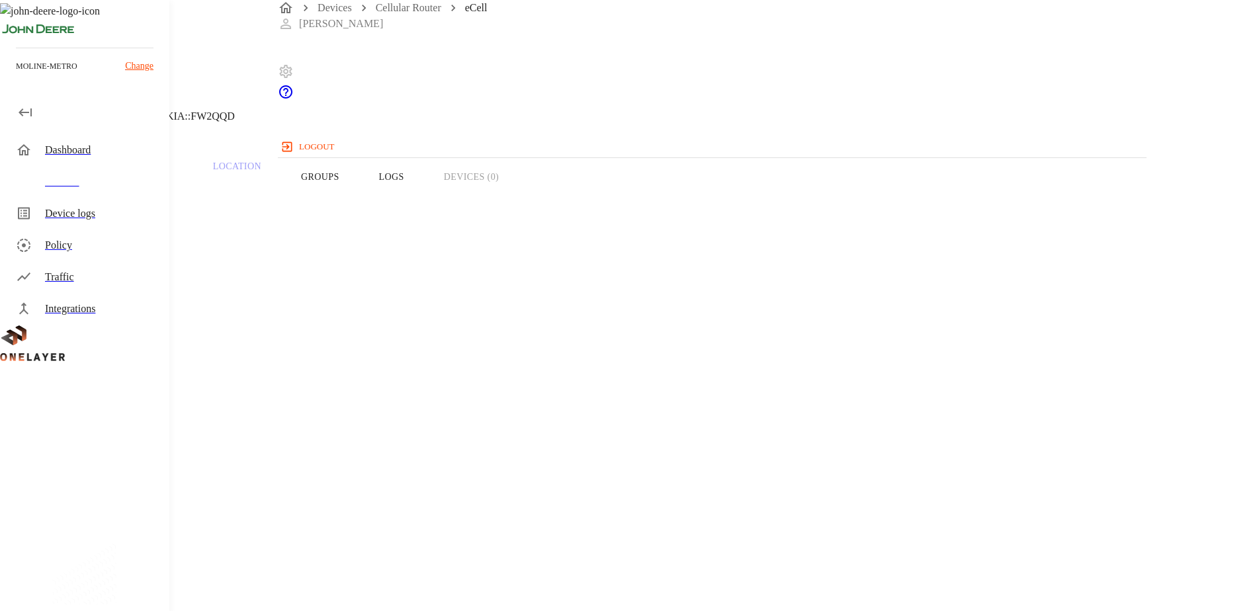
click at [16, 75] on icon at bounding box center [8, 68] width 16 height 16
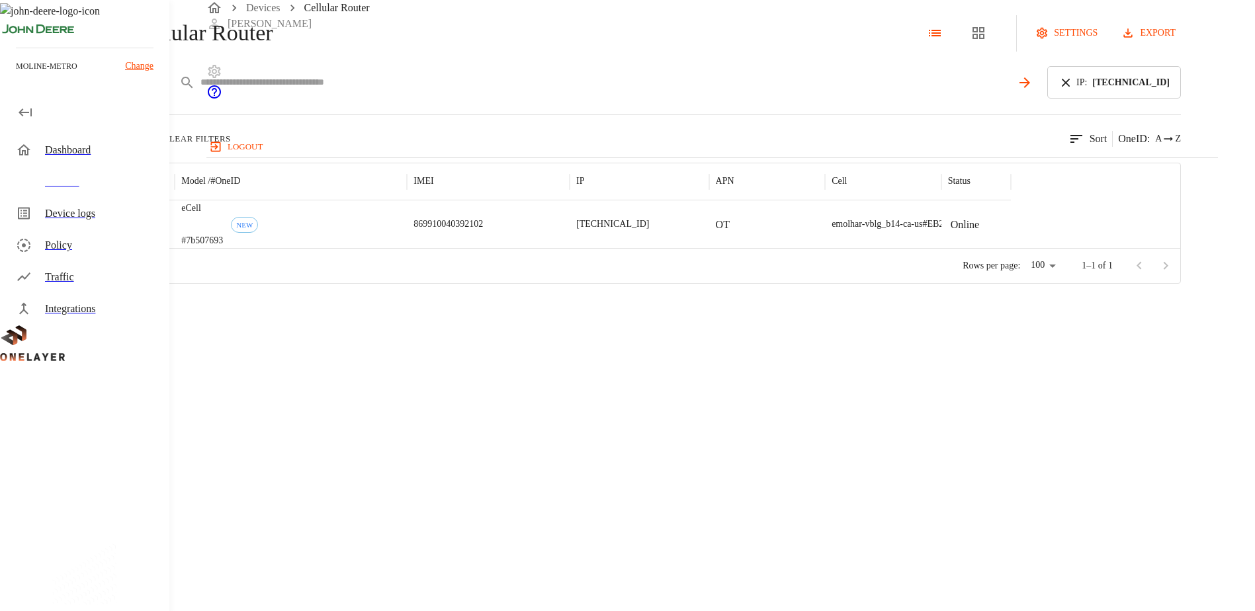
click at [455, 92] on input "text" at bounding box center [605, 82] width 810 height 19
drag, startPoint x: 1123, startPoint y: 135, endPoint x: 1087, endPoint y: 135, distance: 35.7
click at [1073, 90] on icon at bounding box center [1065, 82] width 15 height 15
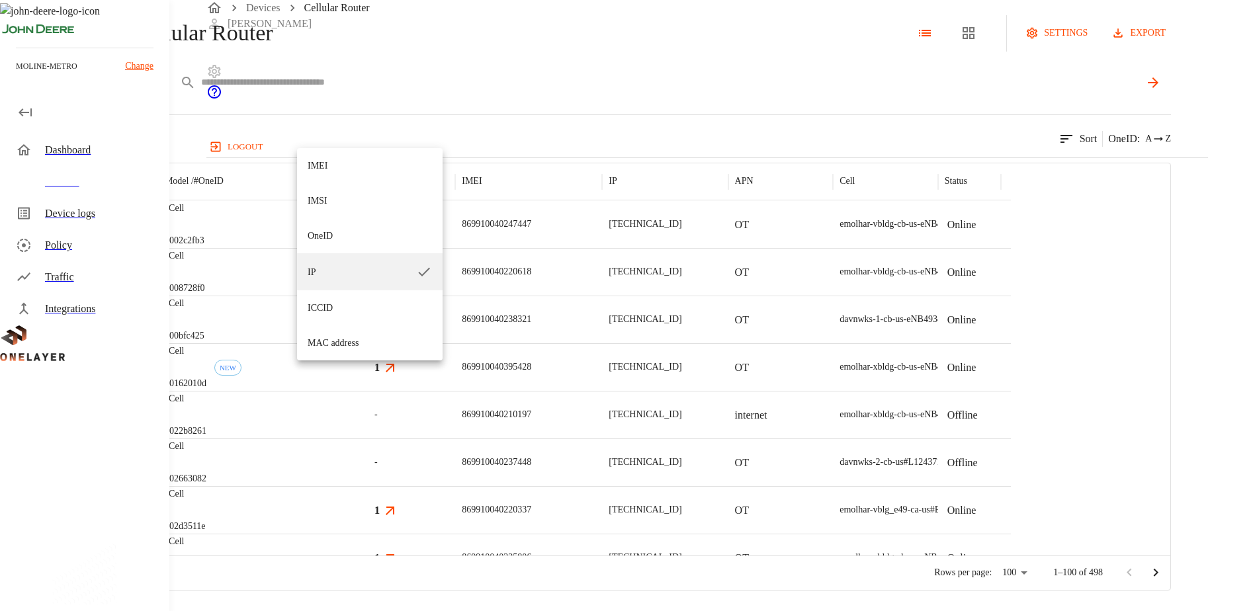
click at [356, 128] on body "Devices Cellular Router [PERSON_NAME] logout moline-metro Change Dashboard Devi…" at bounding box center [627, 295] width 1255 height 591
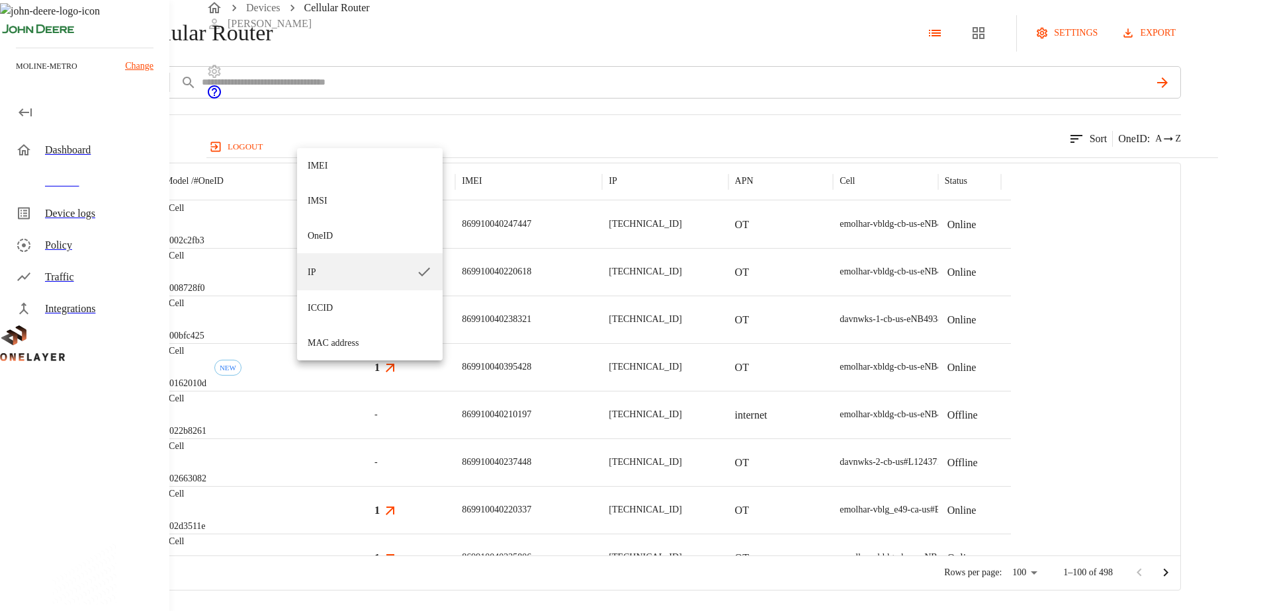
click at [340, 307] on li "ICCID" at bounding box center [370, 307] width 146 height 35
type input "*****"
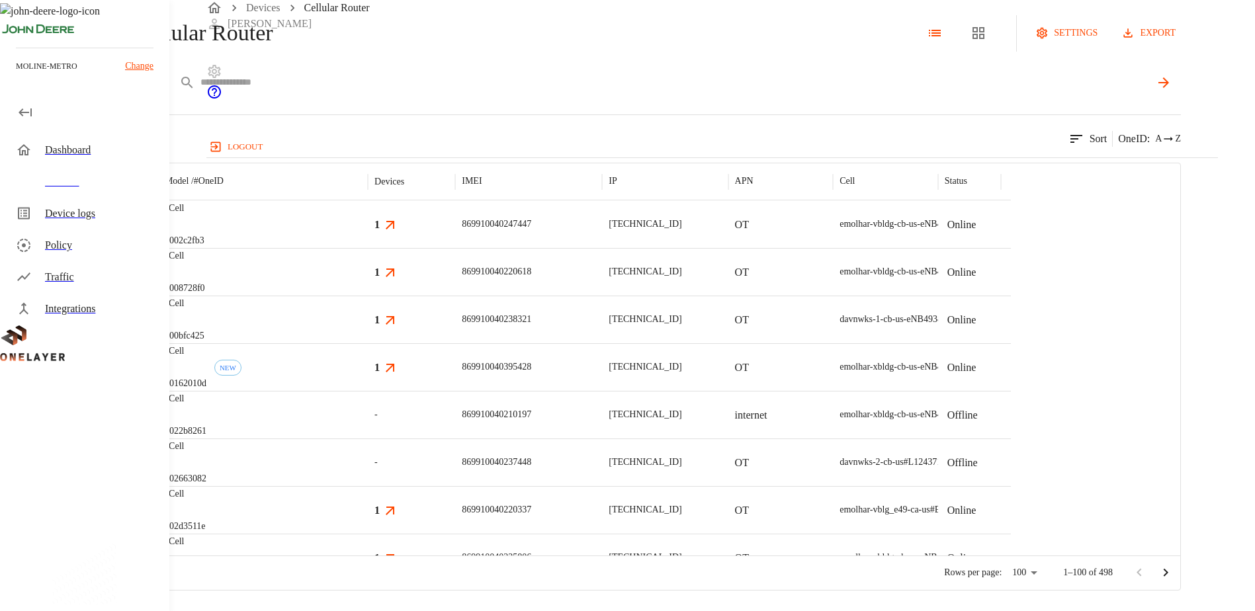
click at [450, 92] on input "text" at bounding box center [674, 82] width 949 height 19
paste input "**********"
type input "**********"
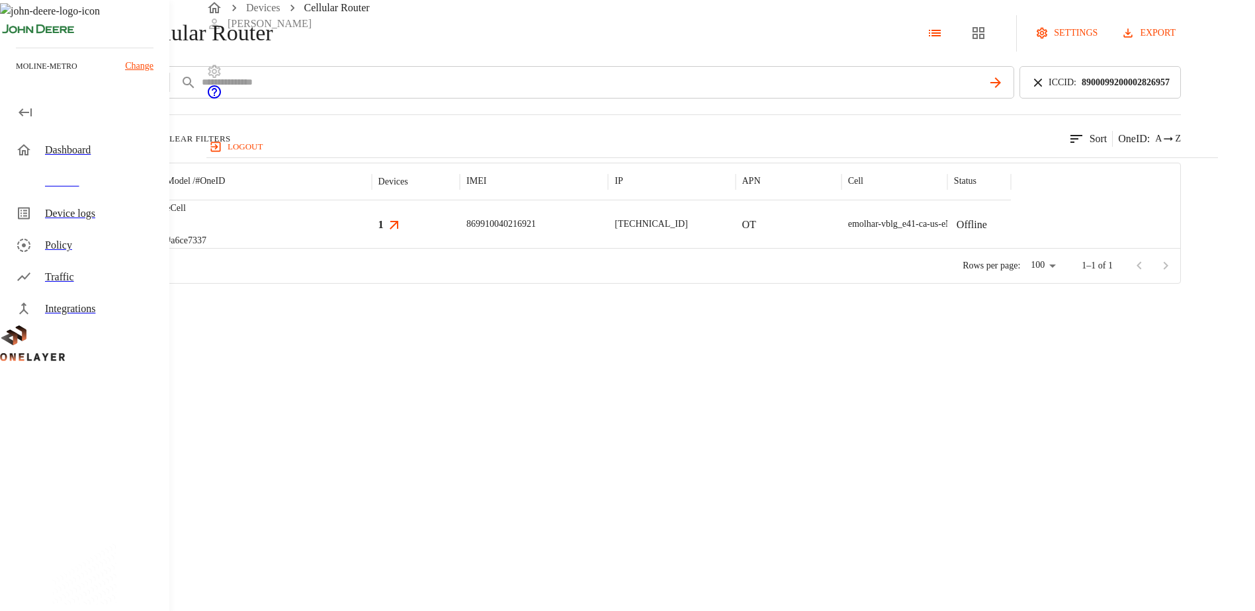
click at [159, 248] on div at bounding box center [108, 224] width 103 height 48
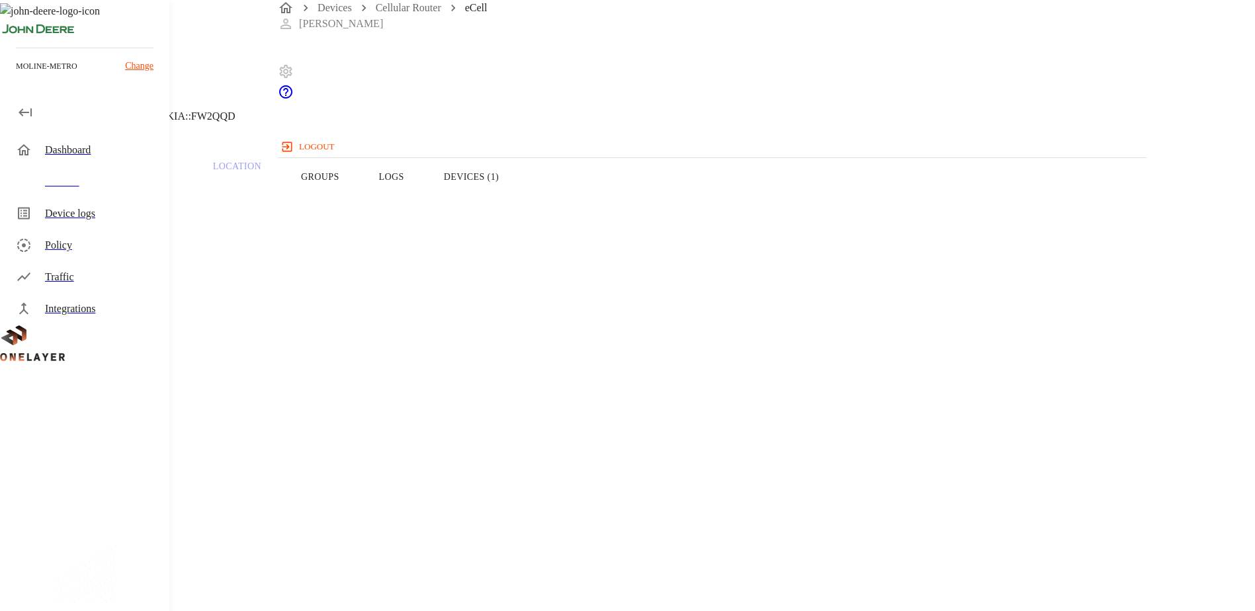
click at [519, 197] on button "Devices (1)" at bounding box center [471, 177] width 95 height 84
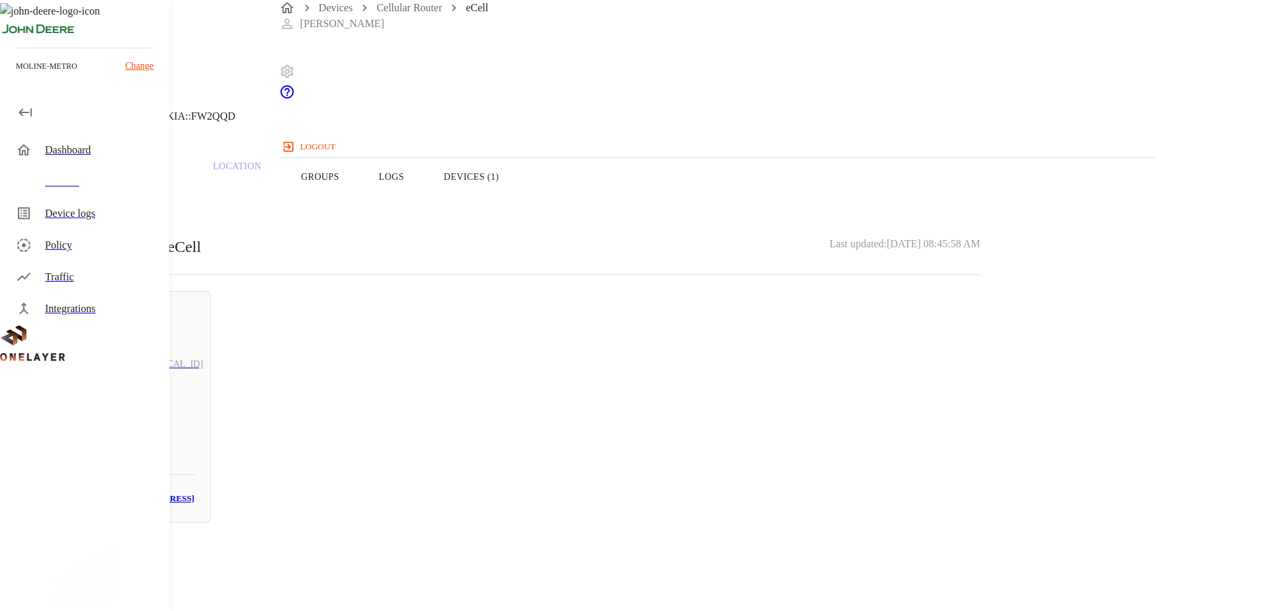
click at [91, 205] on button "Overview" at bounding box center [45, 177] width 91 height 84
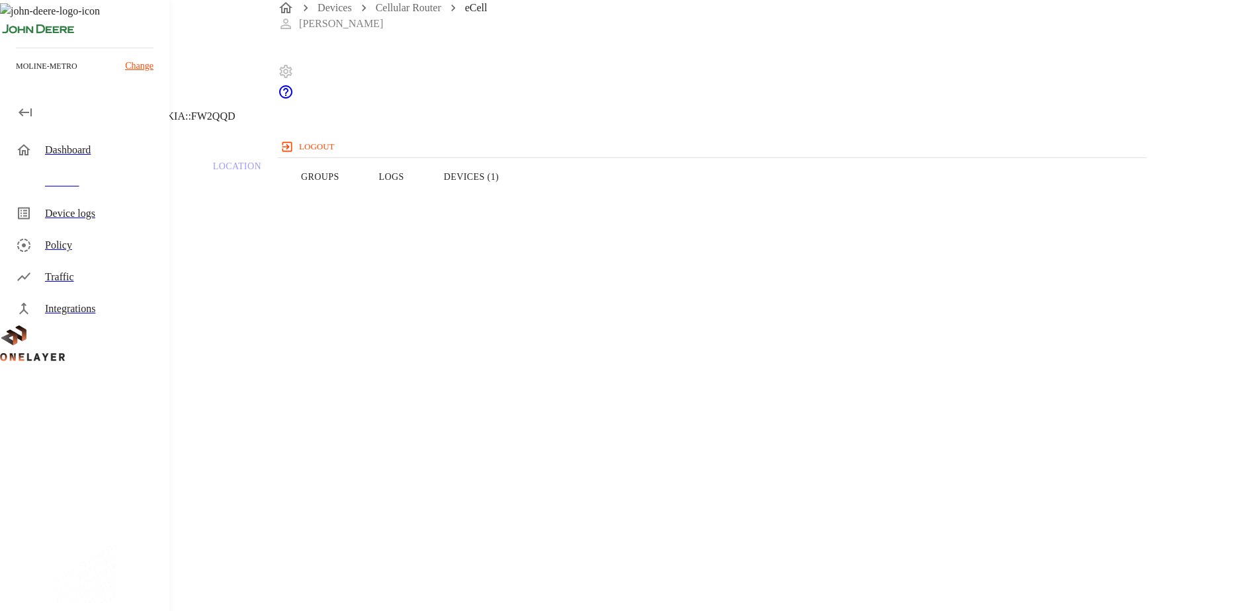
drag, startPoint x: 765, startPoint y: 253, endPoint x: 682, endPoint y: 249, distance: 83.4
click at [682, 598] on section "IP address: [TECHNICAL_ID]" at bounding box center [502, 619] width 940 height 42
copy section "[TECHNICAL_ID]"
